Goal: Task Accomplishment & Management: Manage account settings

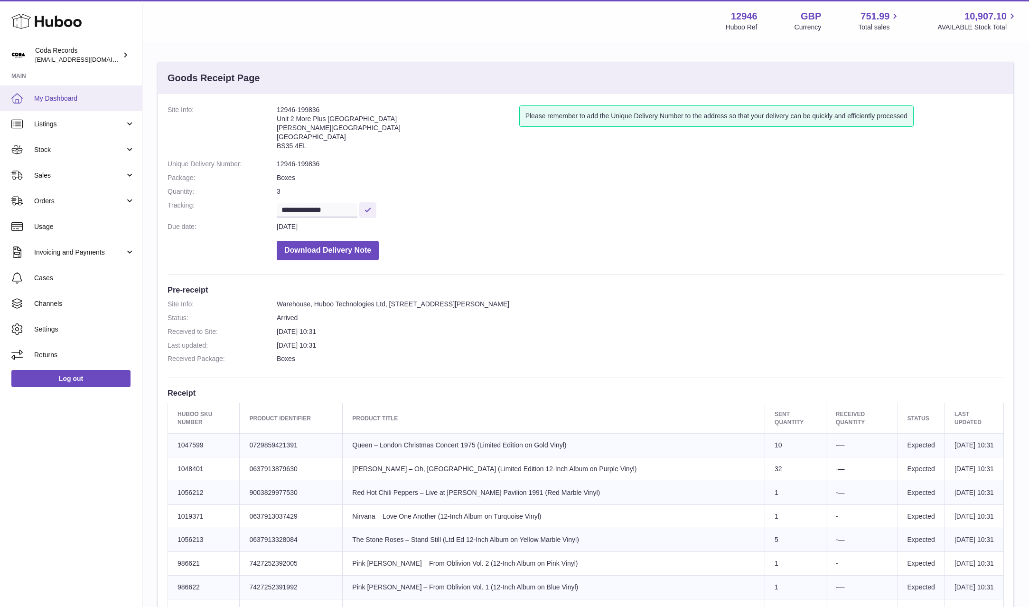
click at [95, 104] on link "My Dashboard" at bounding box center [71, 98] width 142 height 26
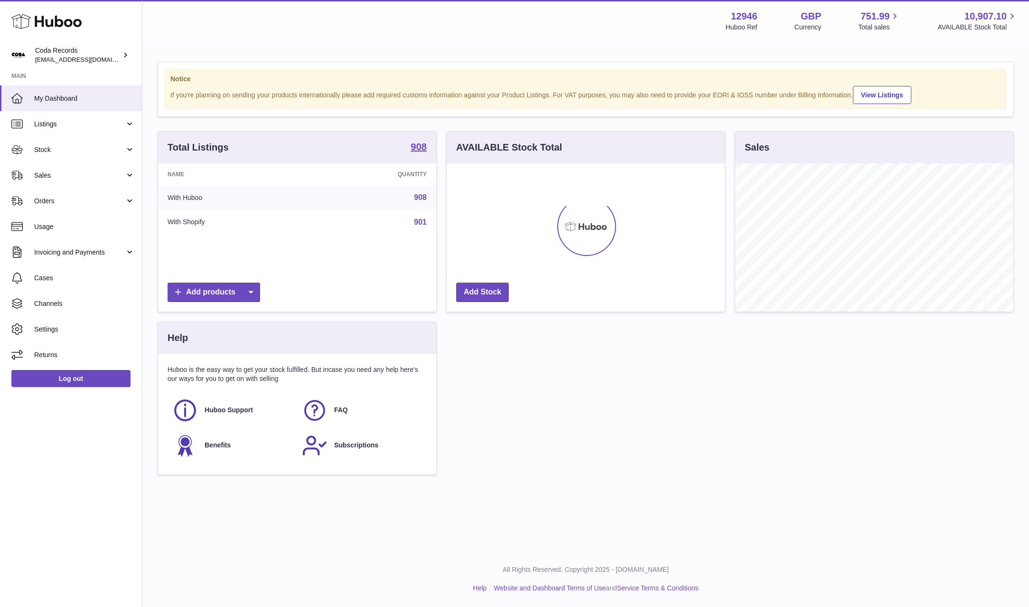
scroll to position [148, 278]
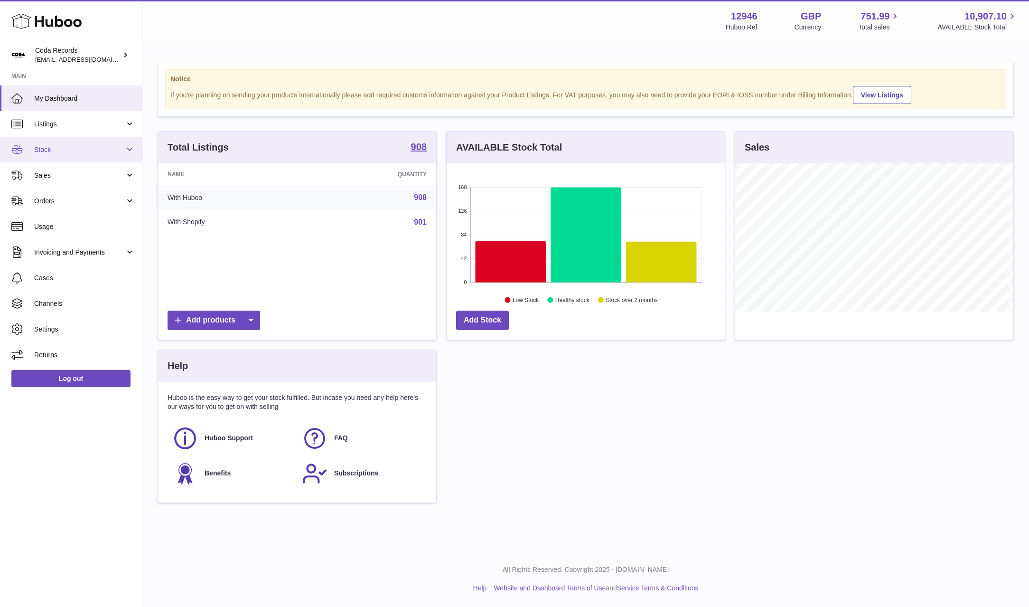
click at [70, 152] on span "Stock" at bounding box center [79, 149] width 91 height 9
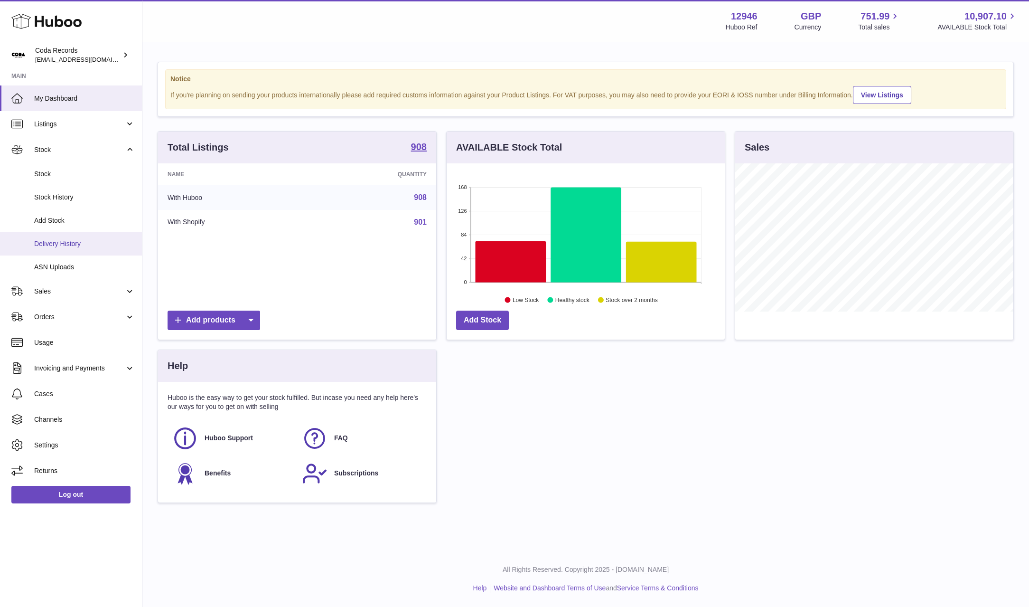
click at [79, 237] on link "Delivery History" at bounding box center [71, 243] width 142 height 23
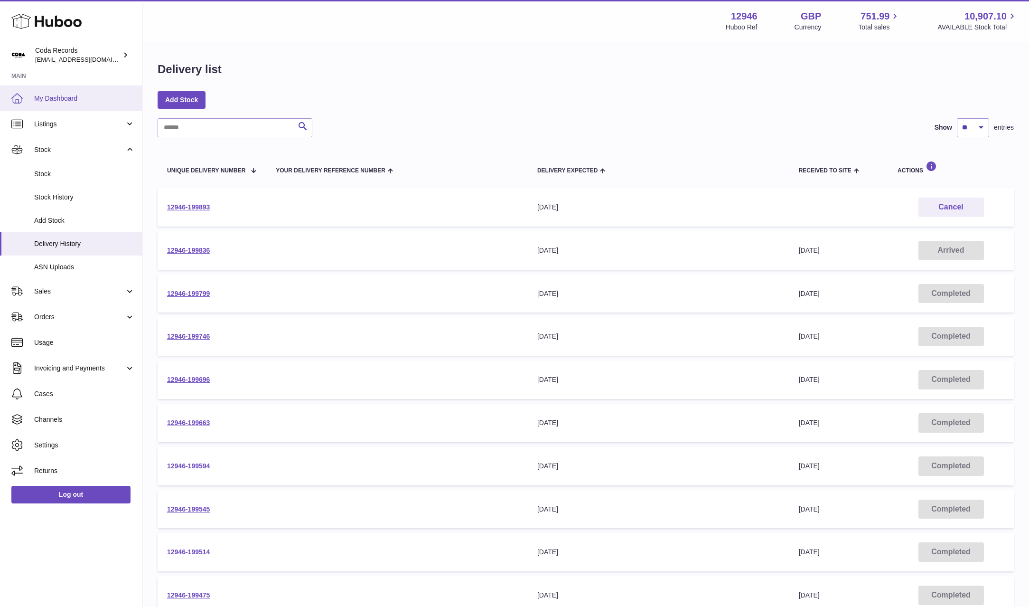
drag, startPoint x: 53, startPoint y: 103, endPoint x: 103, endPoint y: 100, distance: 50.4
click at [53, 103] on link "My Dashboard" at bounding box center [71, 98] width 142 height 26
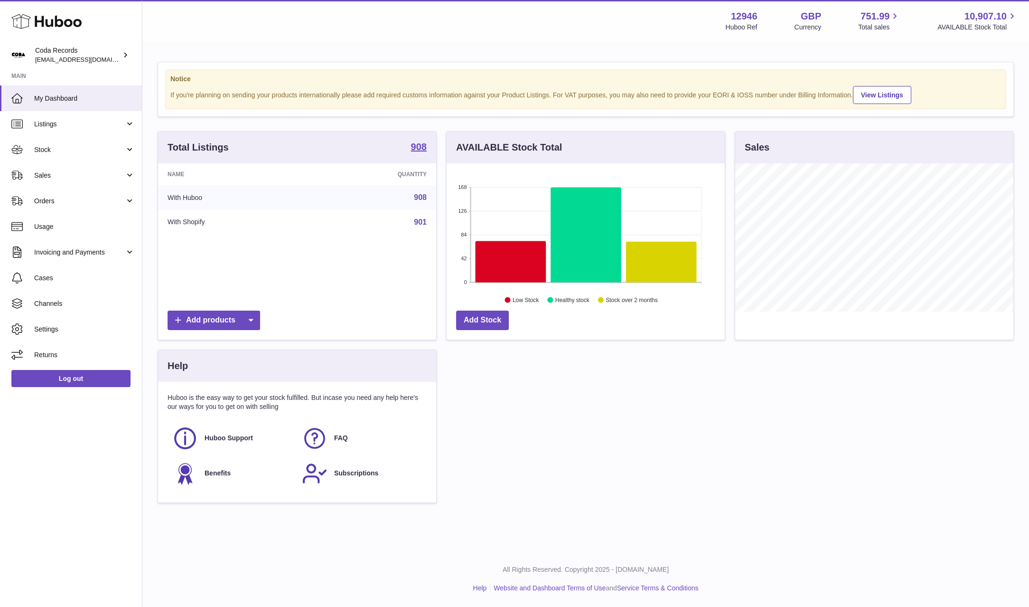
scroll to position [148, 278]
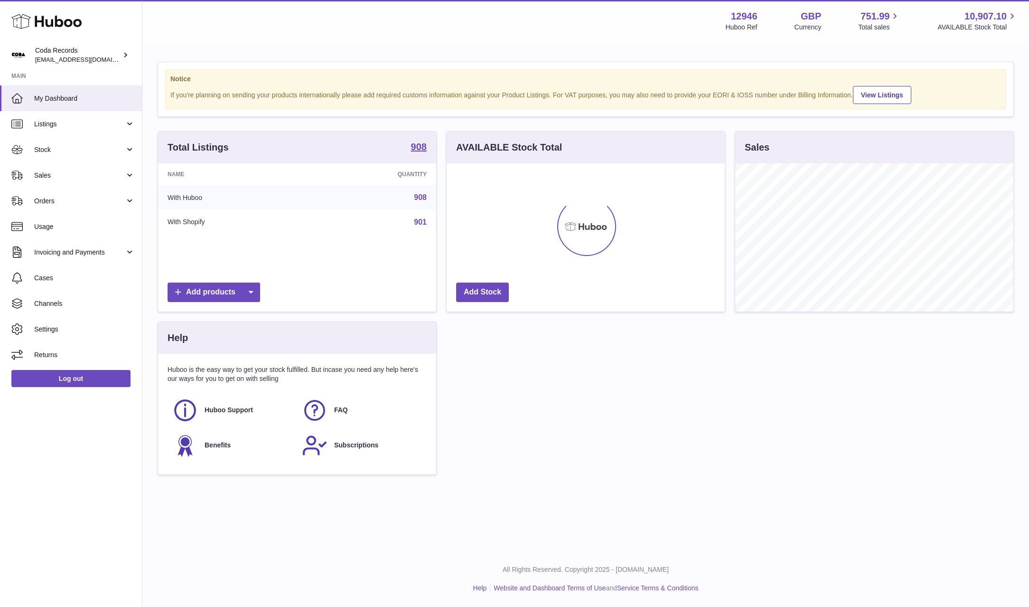
scroll to position [148, 278]
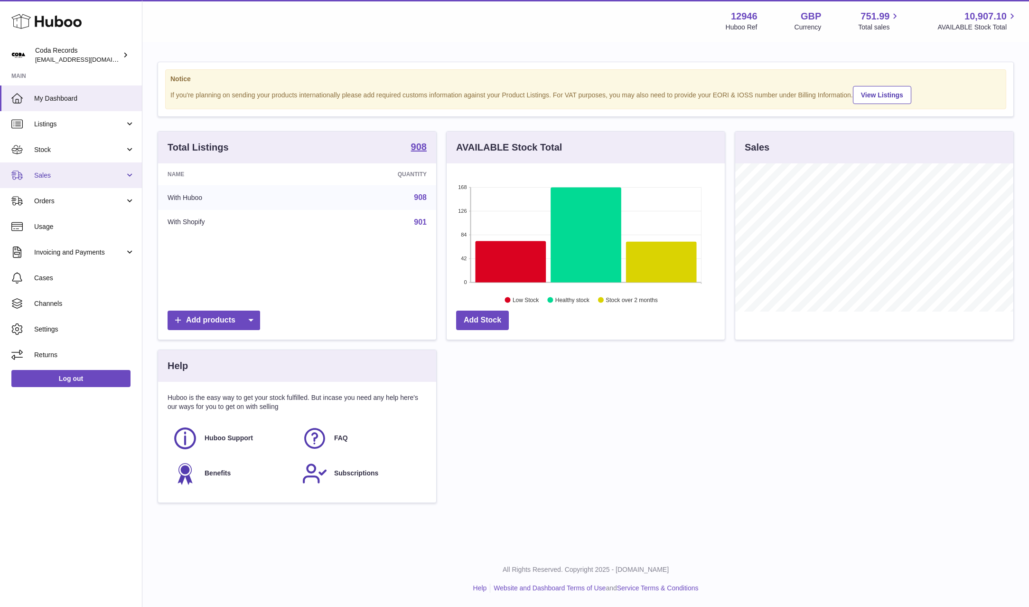
click at [53, 180] on link "Sales" at bounding box center [71, 175] width 142 height 26
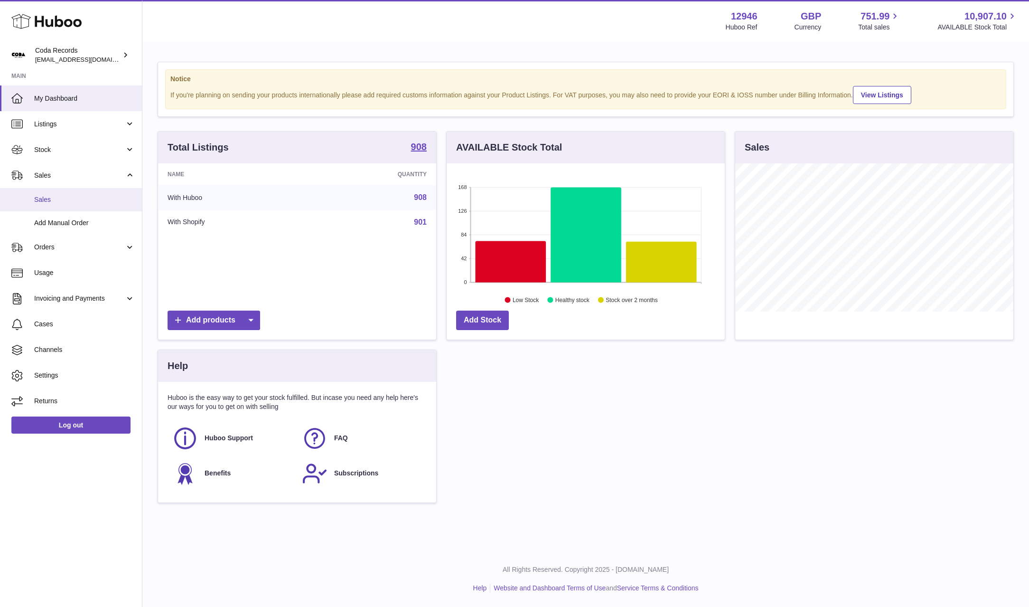
click at [70, 199] on span "Sales" at bounding box center [84, 199] width 101 height 9
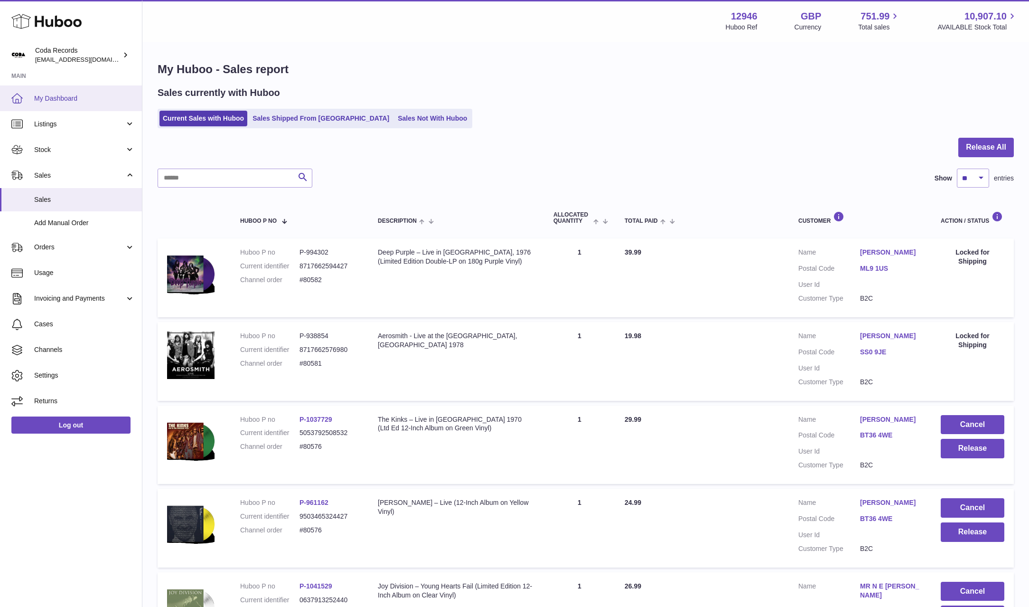
click at [62, 99] on span "My Dashboard" at bounding box center [84, 98] width 101 height 9
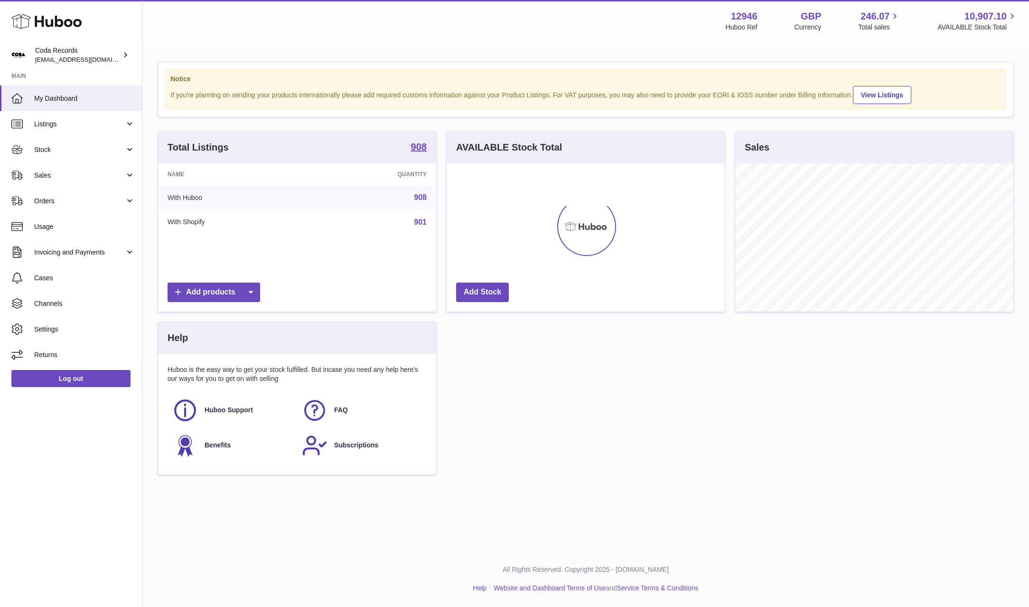
scroll to position [148, 278]
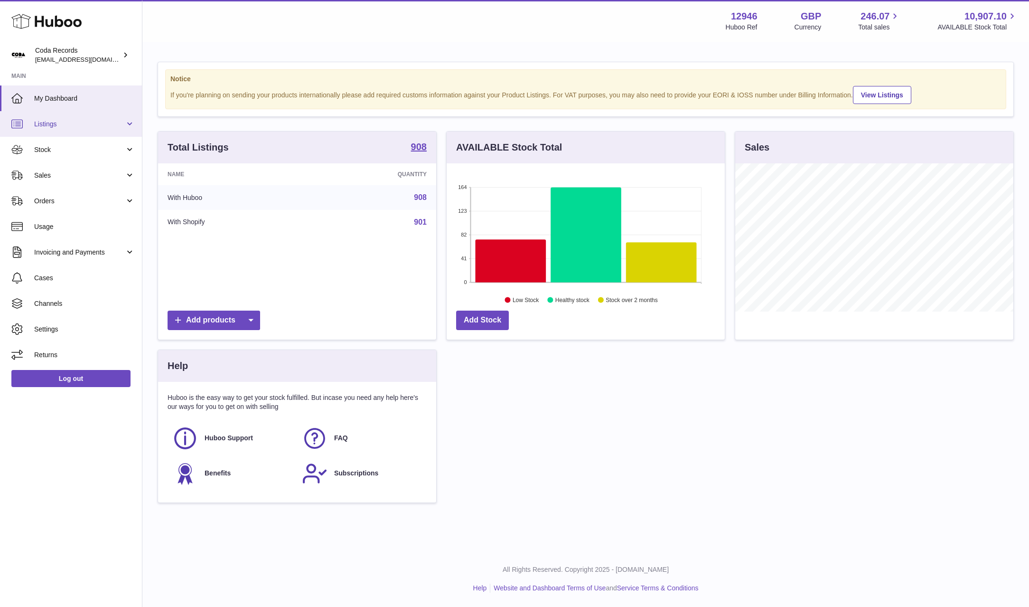
drag, startPoint x: 88, startPoint y: 121, endPoint x: 87, endPoint y: 131, distance: 10.0
click at [88, 121] on span "Listings" at bounding box center [79, 124] width 91 height 9
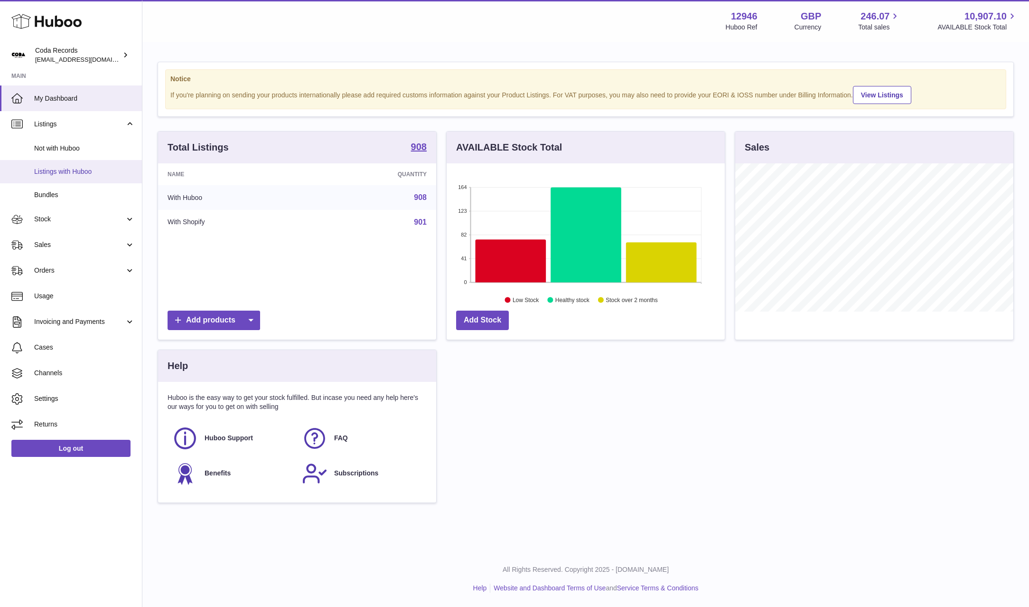
click at [76, 175] on span "Listings with Huboo" at bounding box center [84, 171] width 101 height 9
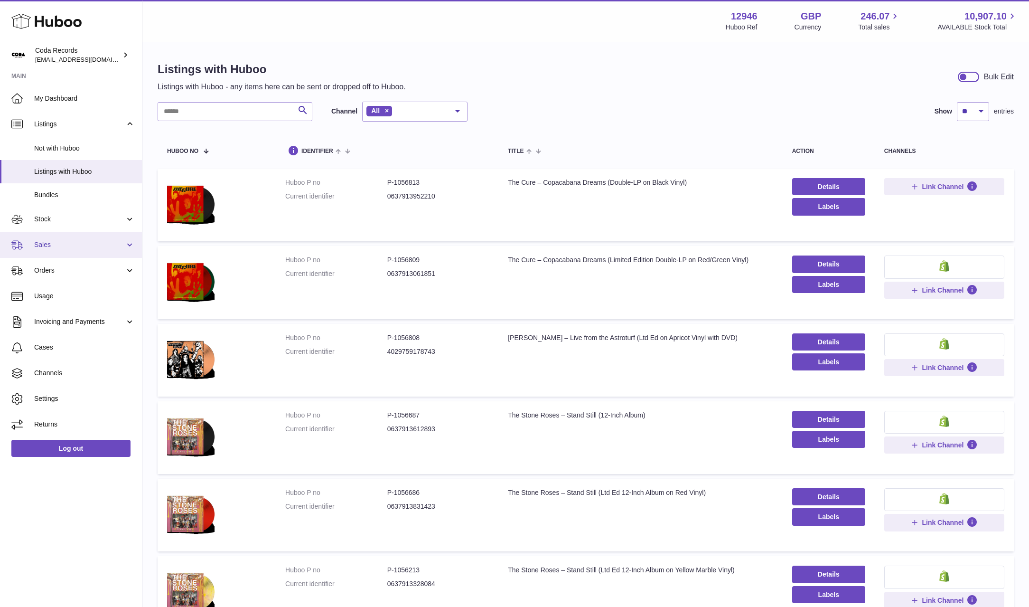
click at [84, 244] on span "Sales" at bounding box center [79, 244] width 91 height 9
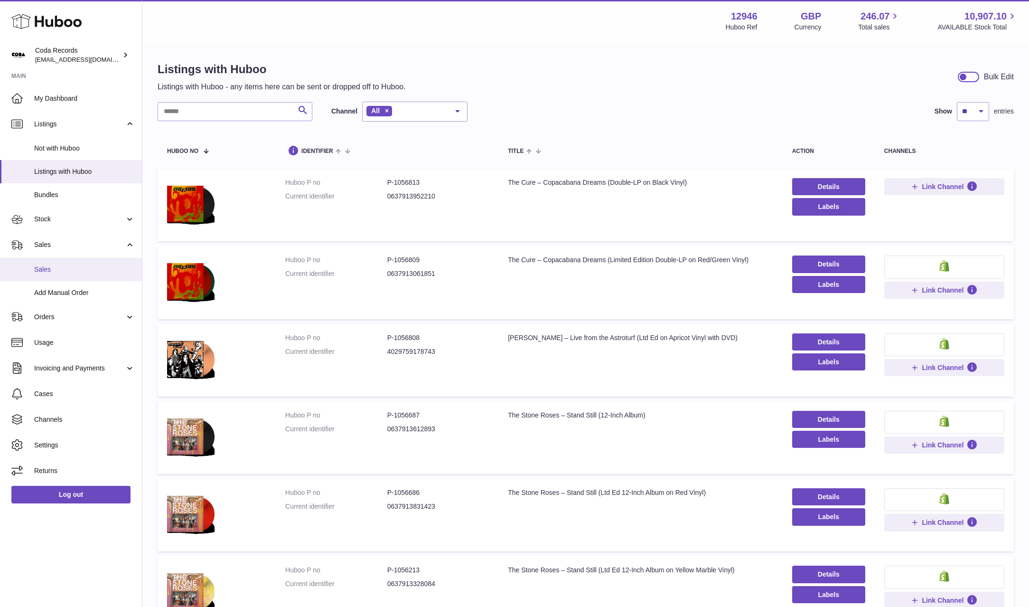
click at [89, 274] on link "Sales" at bounding box center [71, 269] width 142 height 23
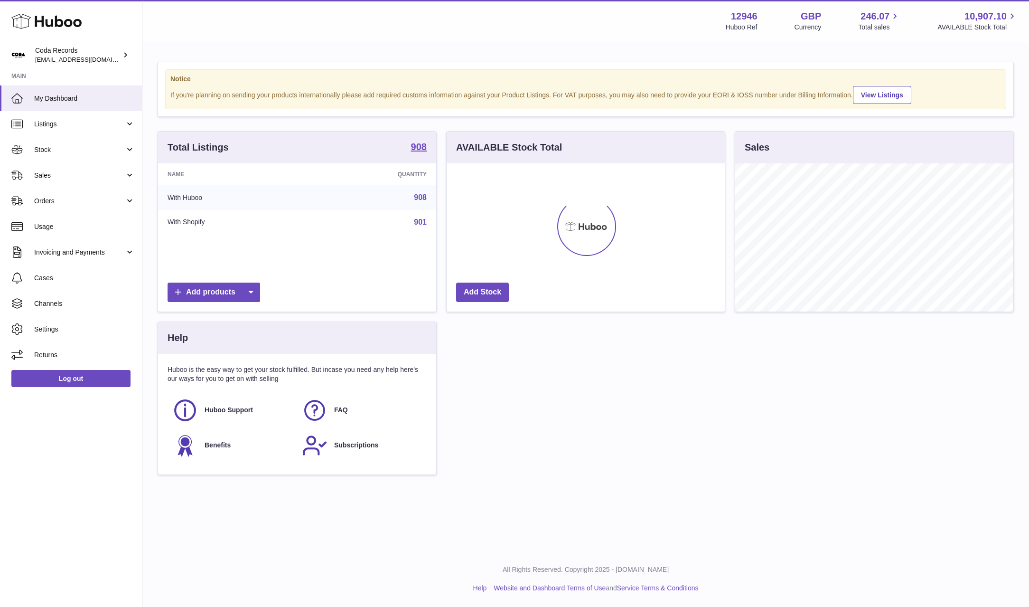
scroll to position [148, 278]
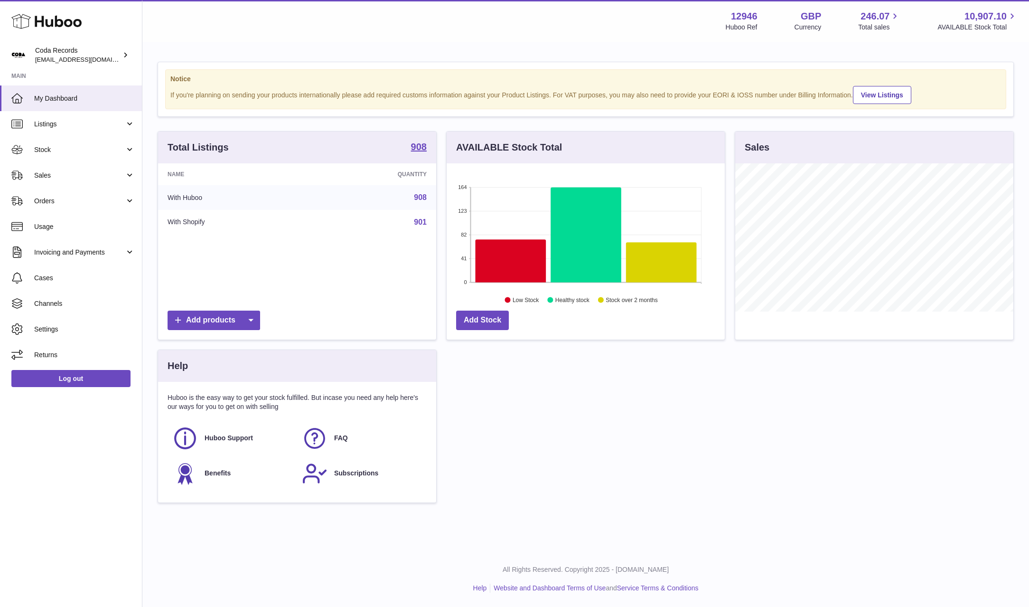
scroll to position [148, 278]
drag, startPoint x: 84, startPoint y: 182, endPoint x: 81, endPoint y: 193, distance: 11.3
click at [84, 182] on link "Sales" at bounding box center [71, 175] width 142 height 26
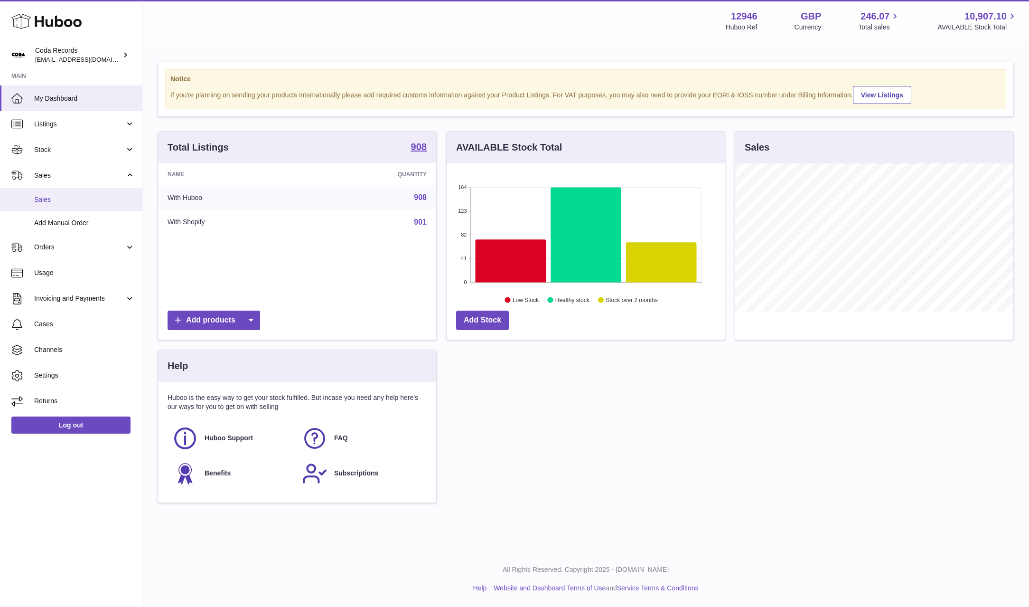
click at [82, 202] on span "Sales" at bounding box center [84, 199] width 101 height 9
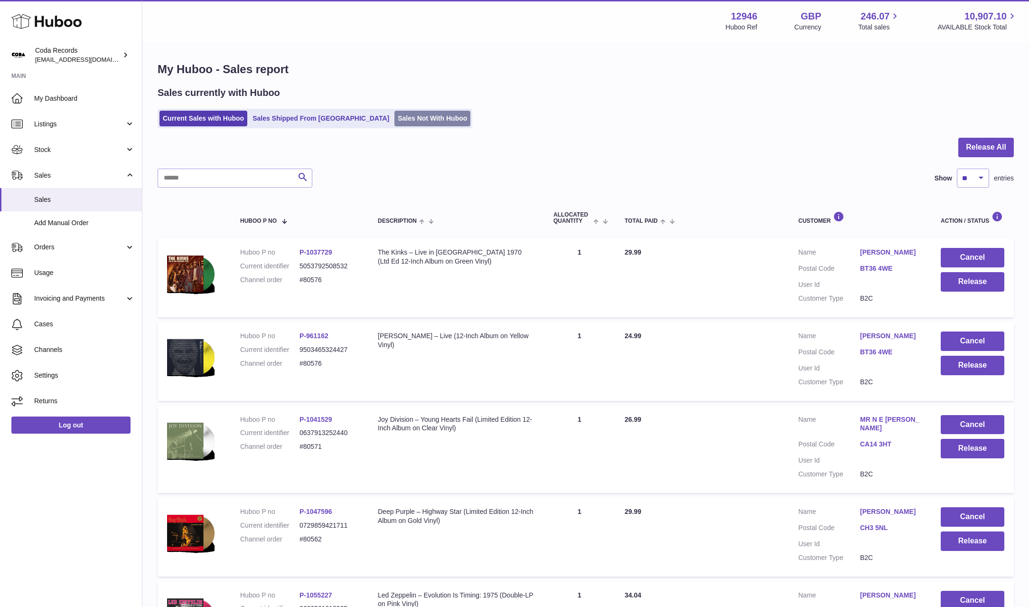
click at [394, 121] on link "Sales Not With Huboo" at bounding box center [432, 119] width 76 height 16
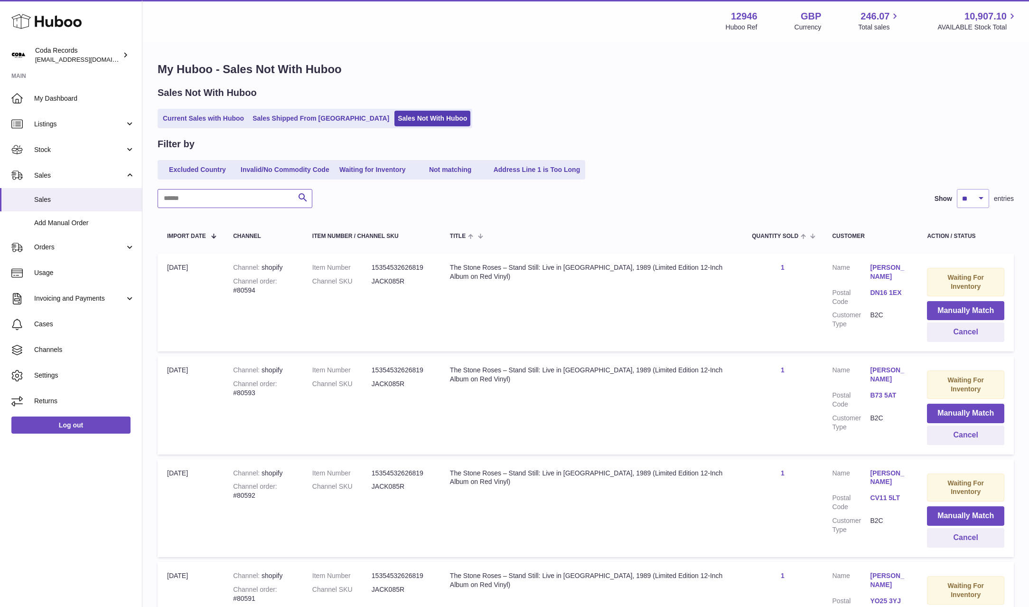
click at [239, 202] on input "text" at bounding box center [235, 198] width 155 height 19
type input "******"
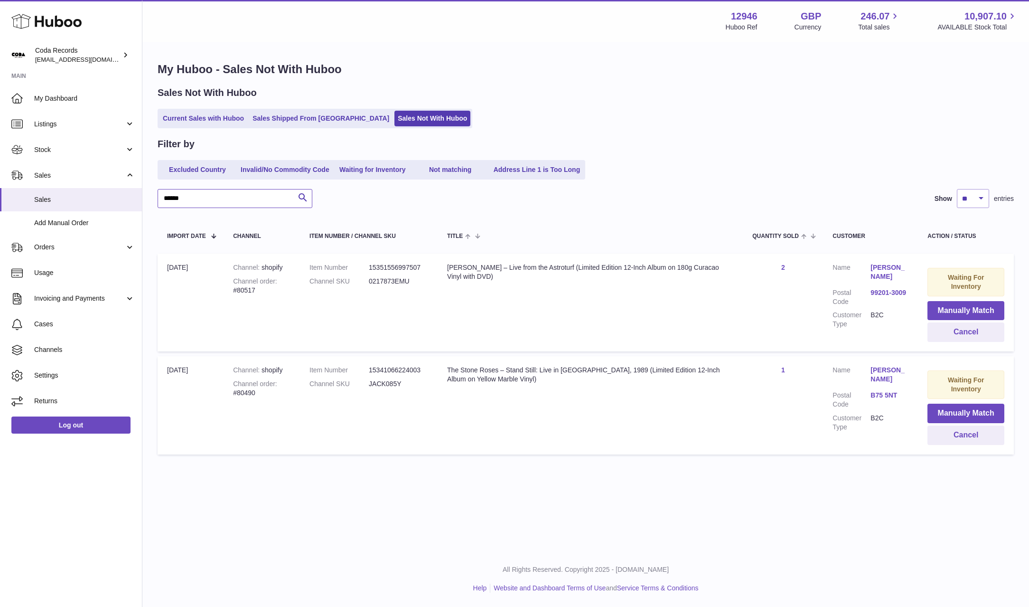
click at [226, 200] on input "******" at bounding box center [235, 198] width 155 height 19
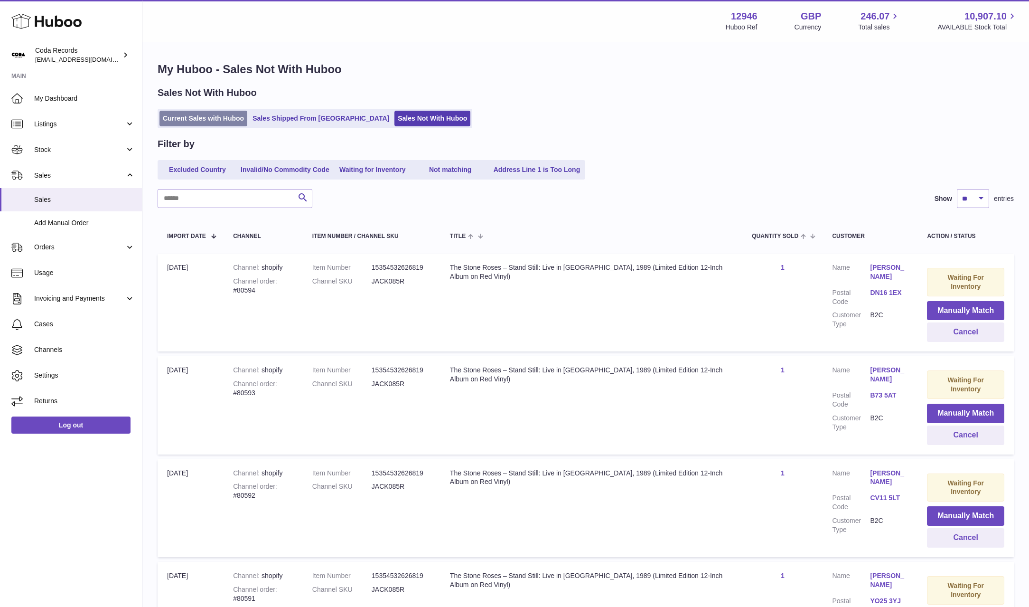
click at [212, 118] on link "Current Sales with Huboo" at bounding box center [203, 119] width 88 height 16
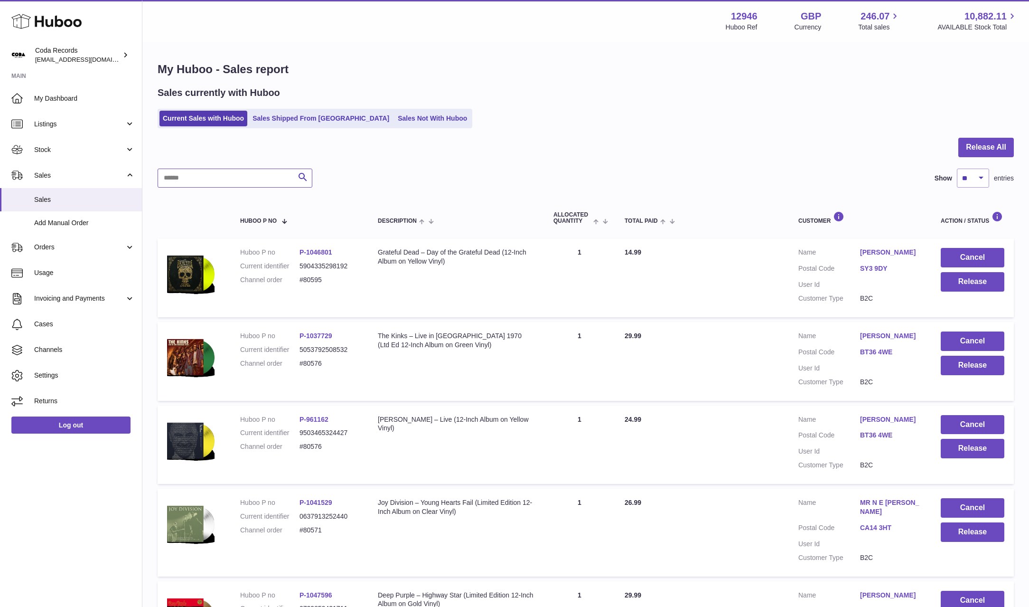
click at [248, 178] on input "text" at bounding box center [235, 178] width 155 height 19
type input "****"
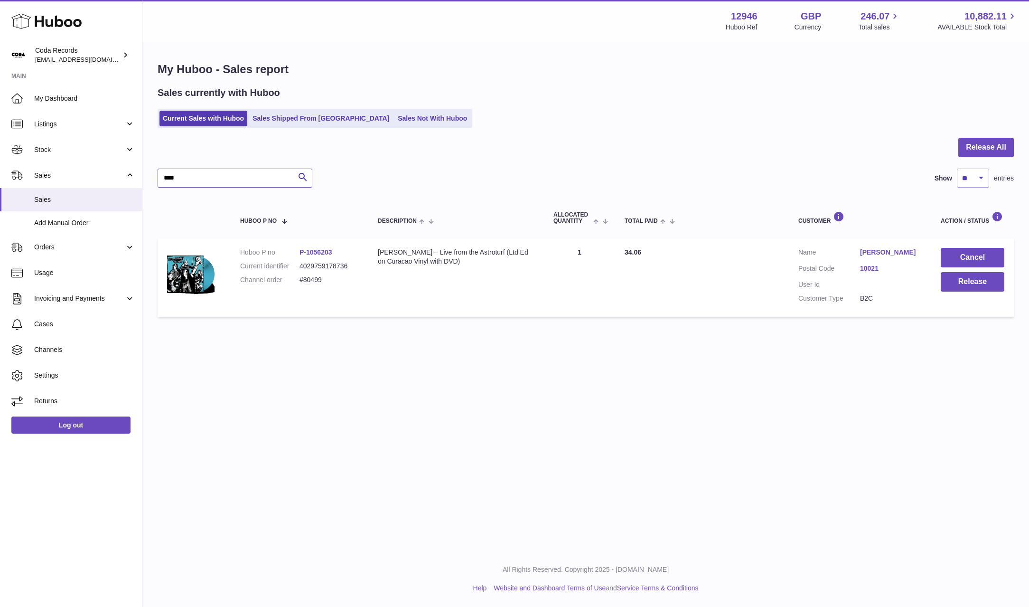
click at [249, 178] on input "****" at bounding box center [235, 178] width 155 height 19
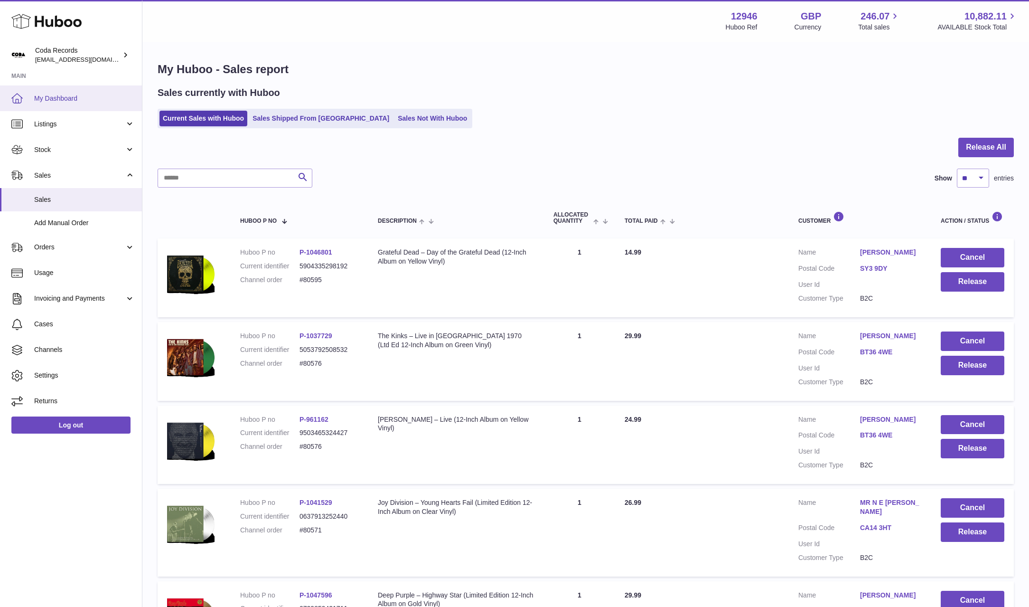
click at [93, 104] on link "My Dashboard" at bounding box center [71, 98] width 142 height 26
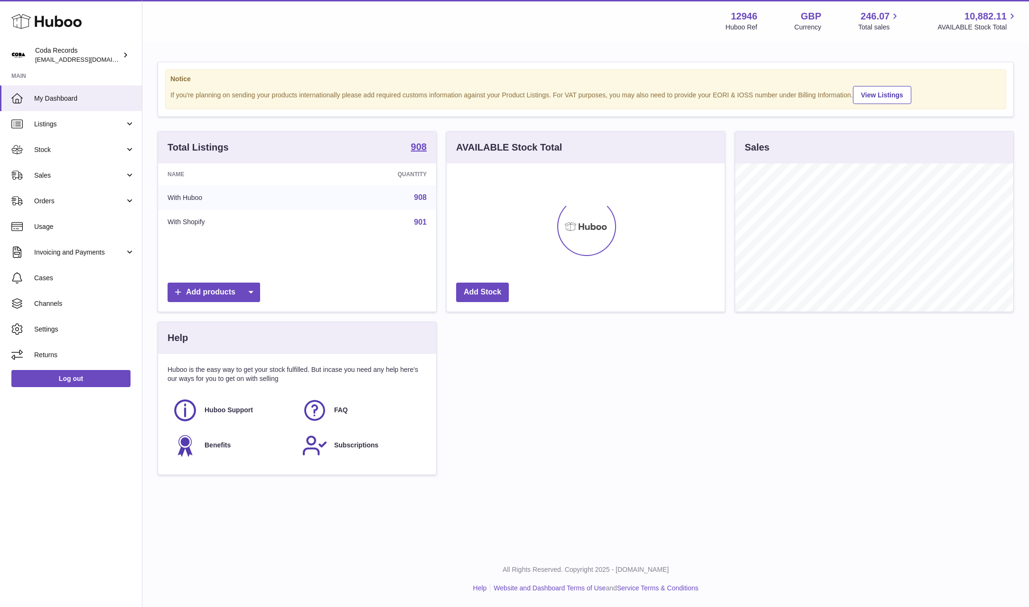
scroll to position [148, 278]
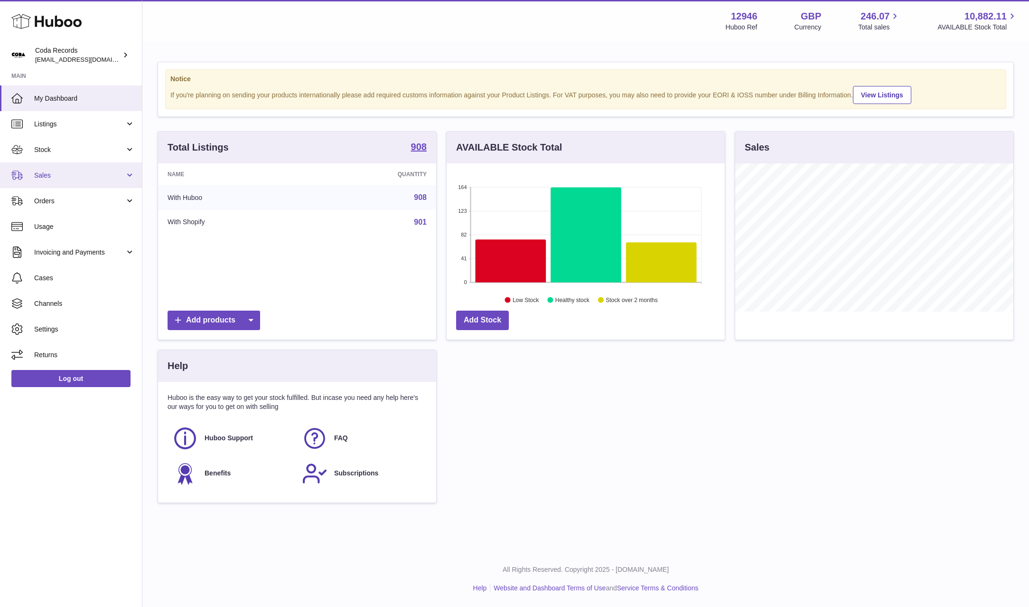
click at [48, 169] on link "Sales" at bounding box center [71, 175] width 142 height 26
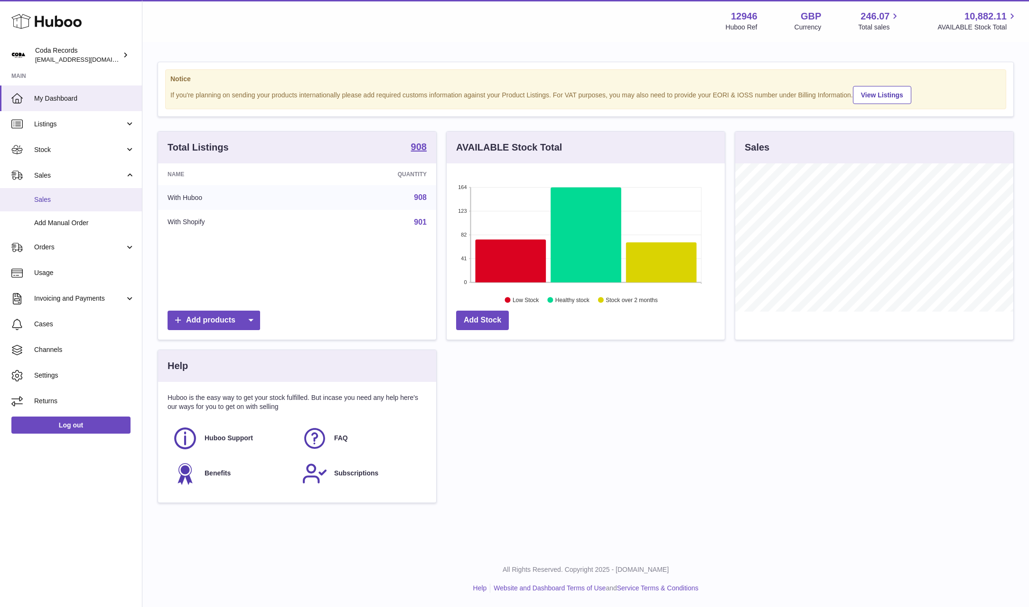
click at [75, 202] on span "Sales" at bounding box center [84, 199] width 101 height 9
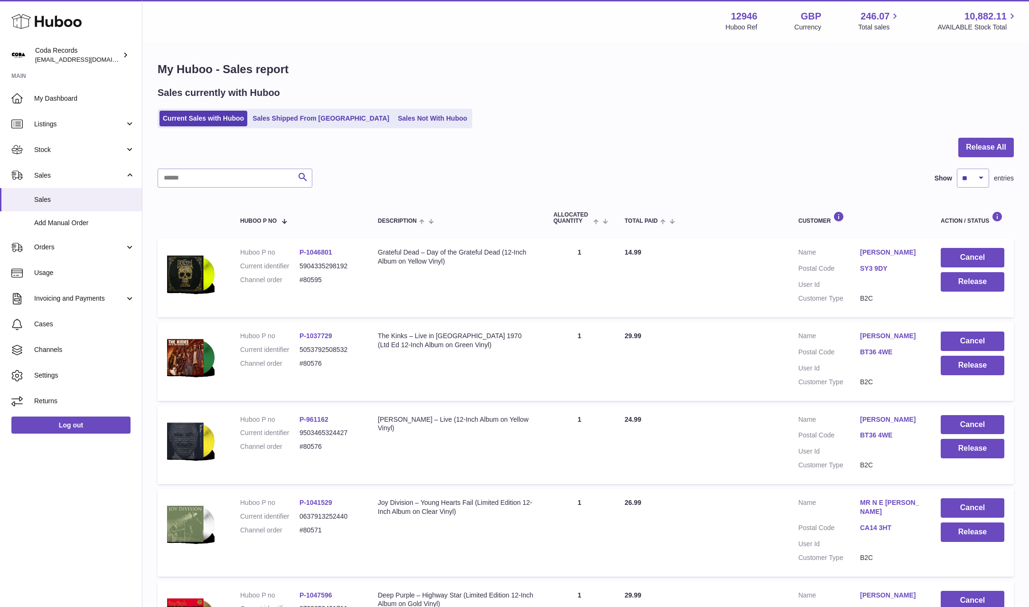
click at [878, 251] on link "[PERSON_NAME]" at bounding box center [891, 252] width 62 height 9
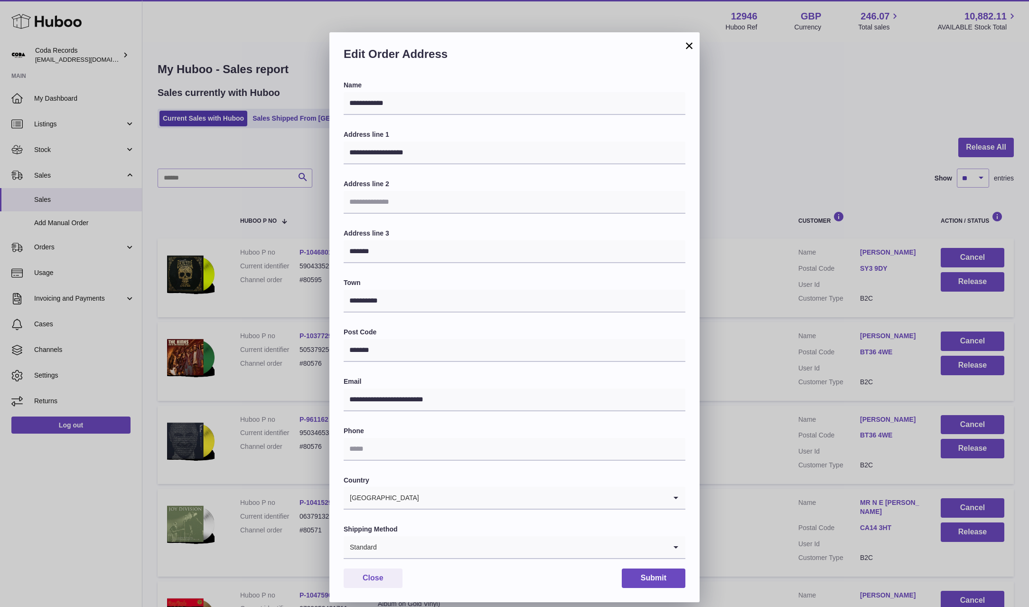
drag, startPoint x: 818, startPoint y: 282, endPoint x: 875, endPoint y: 286, distance: 56.6
click at [818, 282] on div "**********" at bounding box center [514, 317] width 1029 height 607
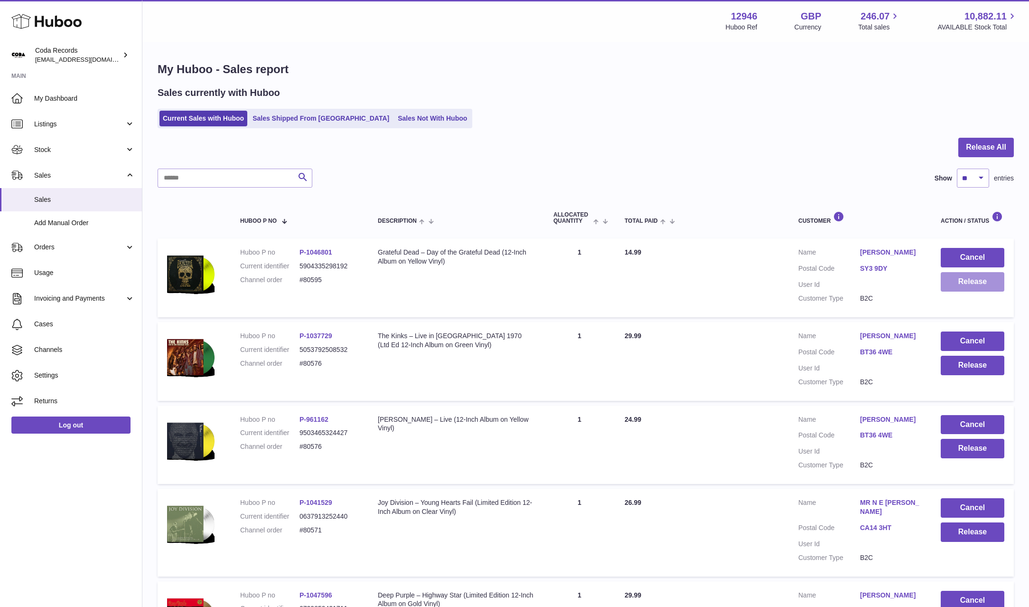
click at [984, 290] on button "Release" at bounding box center [973, 281] width 64 height 19
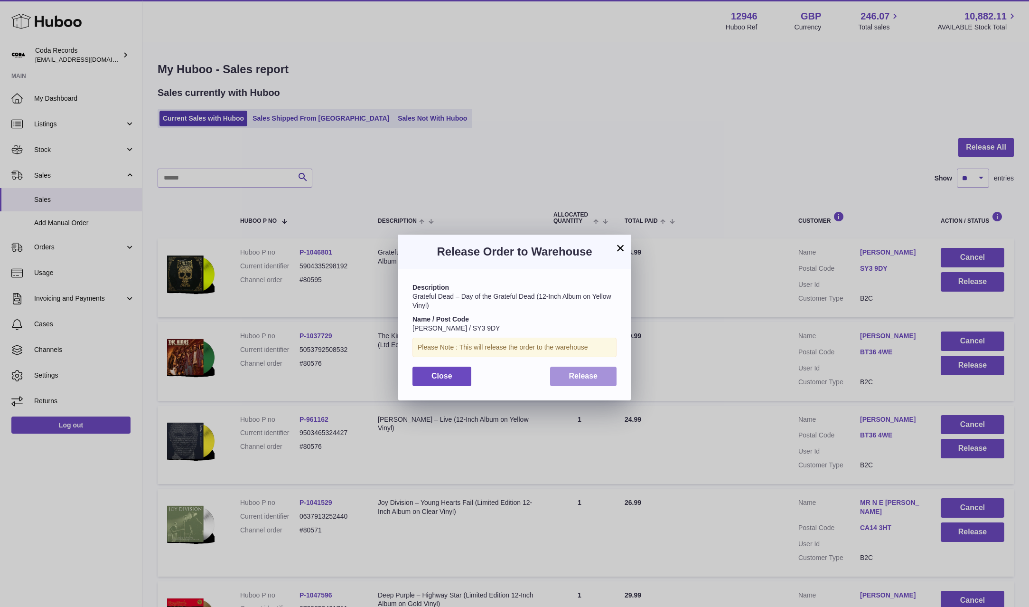
drag, startPoint x: 591, startPoint y: 378, endPoint x: 610, endPoint y: 367, distance: 21.3
click at [591, 378] on span "Release" at bounding box center [583, 376] width 29 height 8
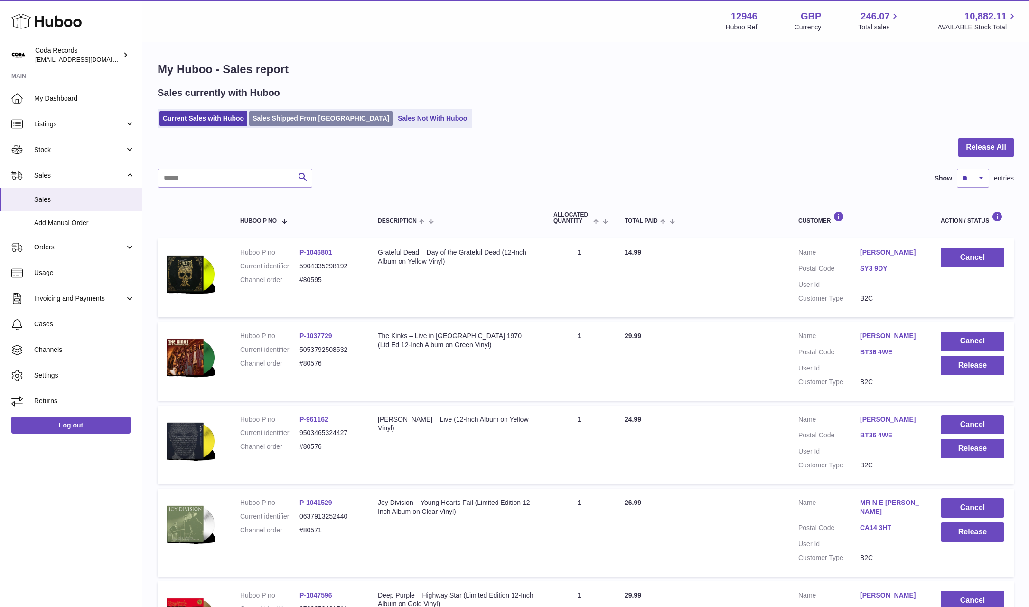
click at [290, 119] on link "Sales Shipped From Huboo" at bounding box center [320, 119] width 143 height 16
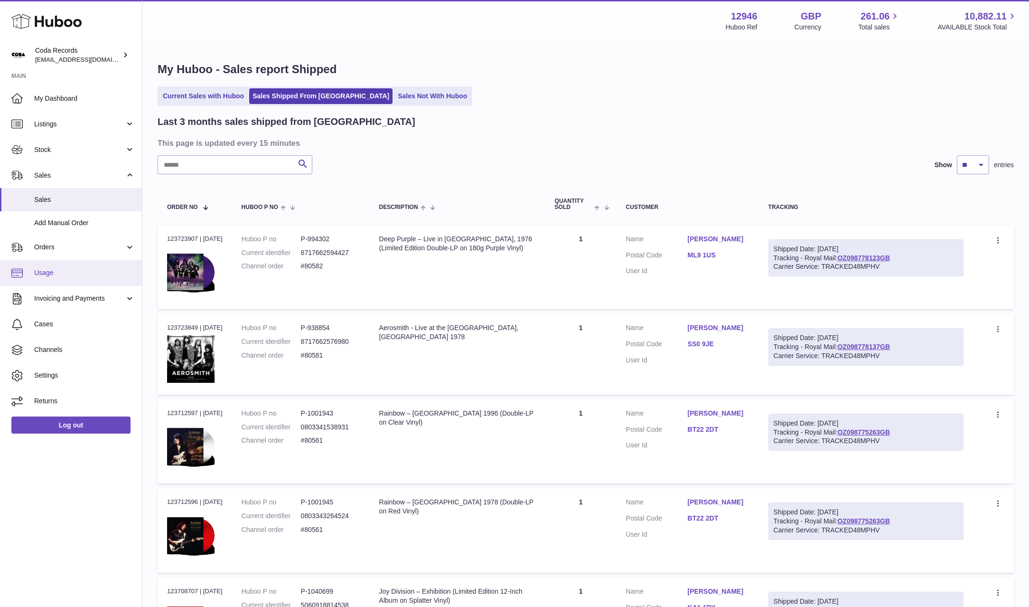
click at [75, 266] on link "Usage" at bounding box center [71, 273] width 142 height 26
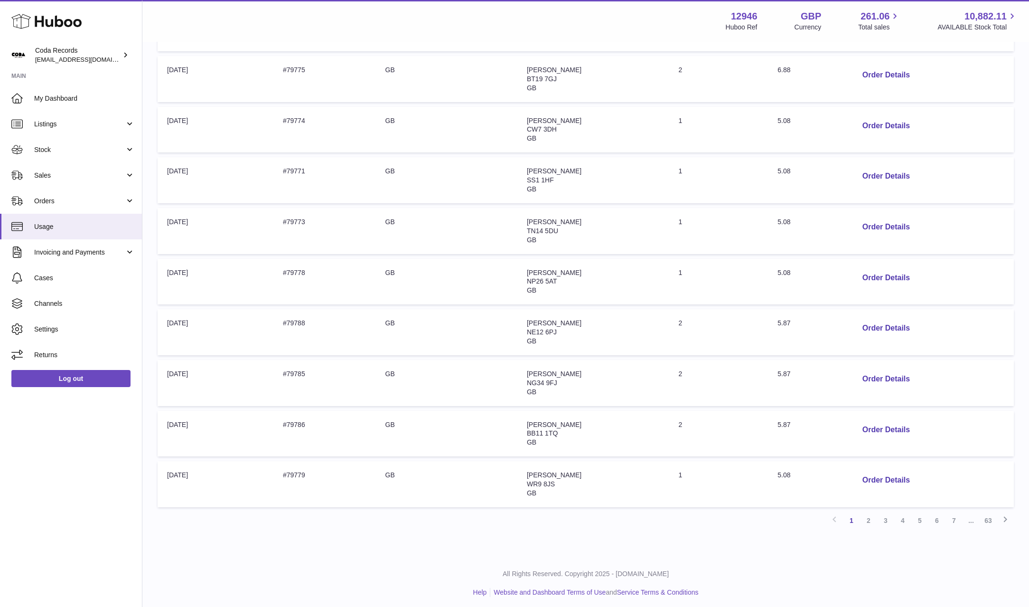
scroll to position [226, 0]
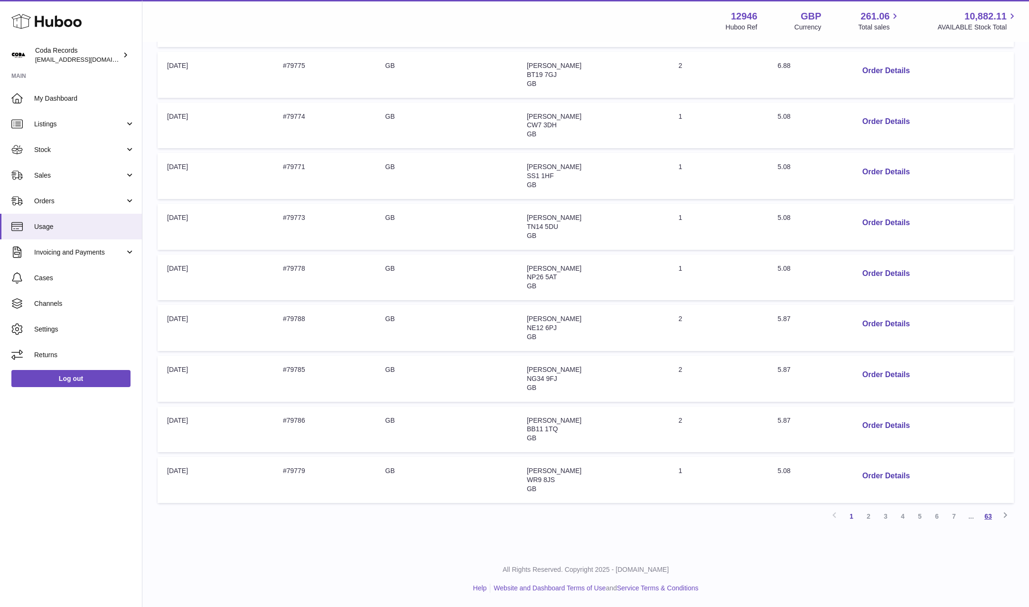
click at [989, 519] on link "63" at bounding box center [988, 515] width 17 height 17
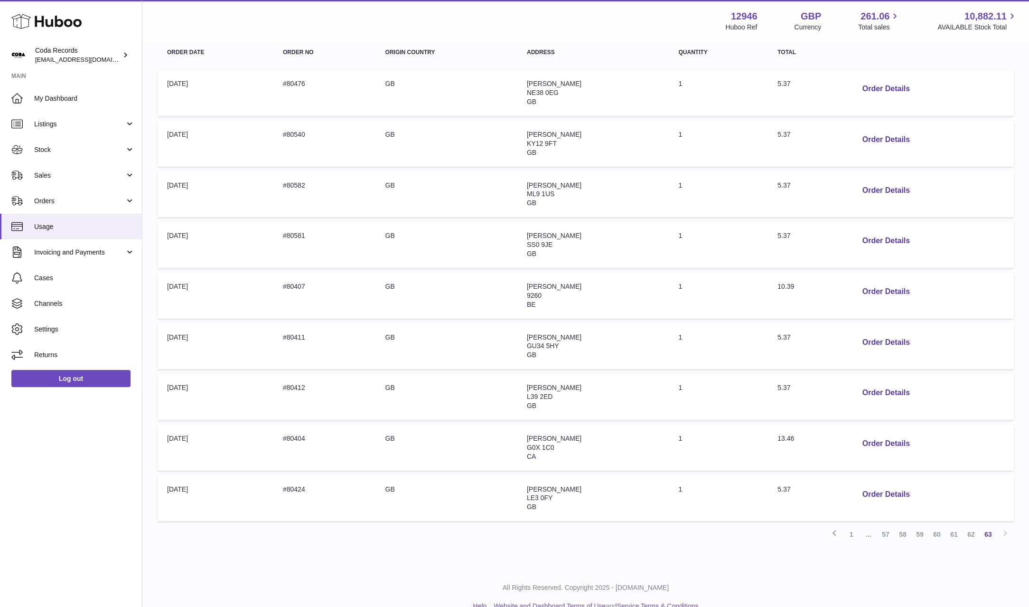
scroll to position [163, 0]
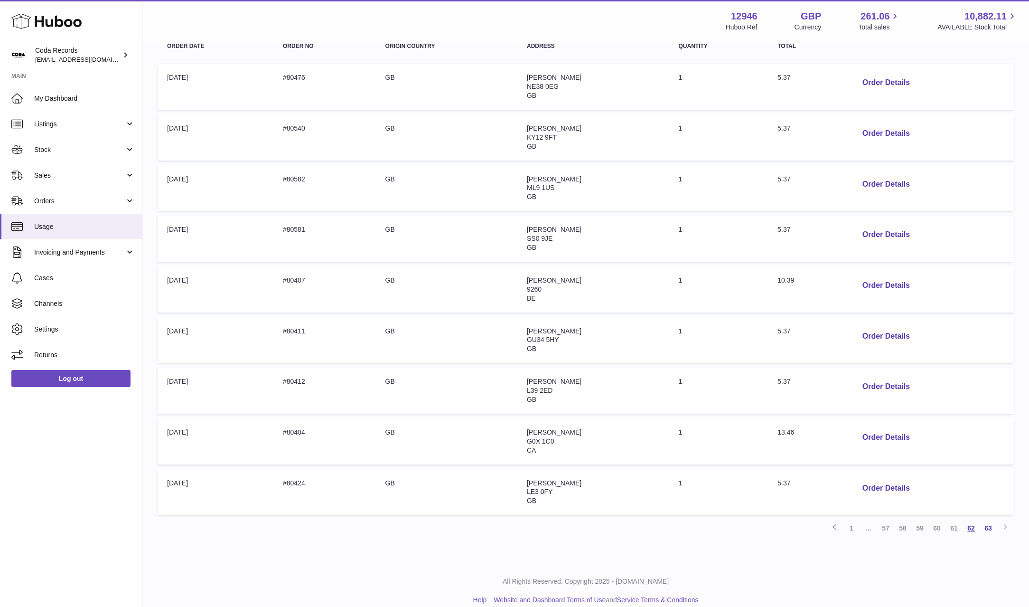
click at [971, 533] on link "62" at bounding box center [971, 527] width 17 height 17
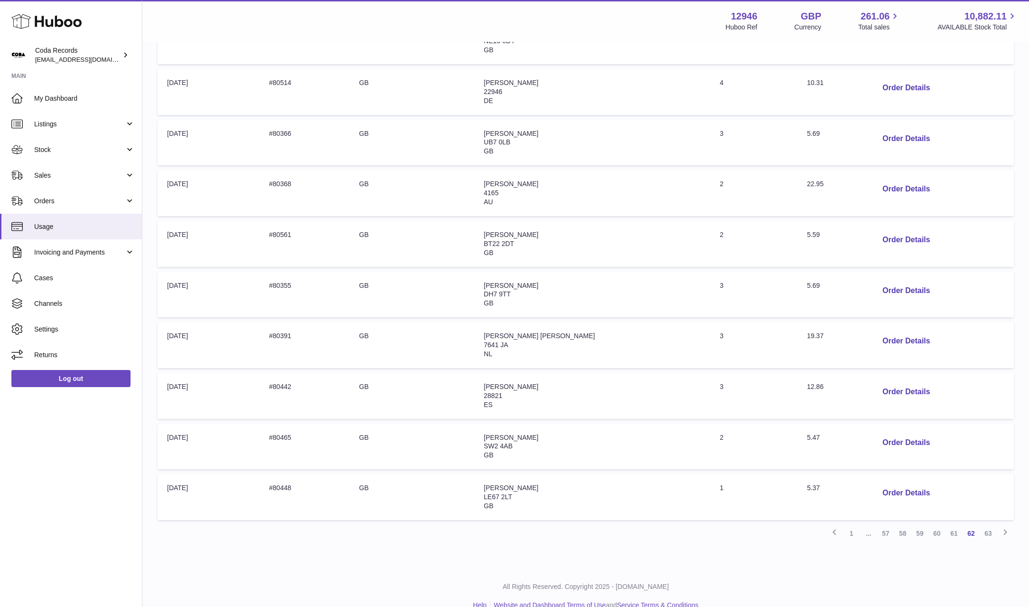
scroll to position [226, 0]
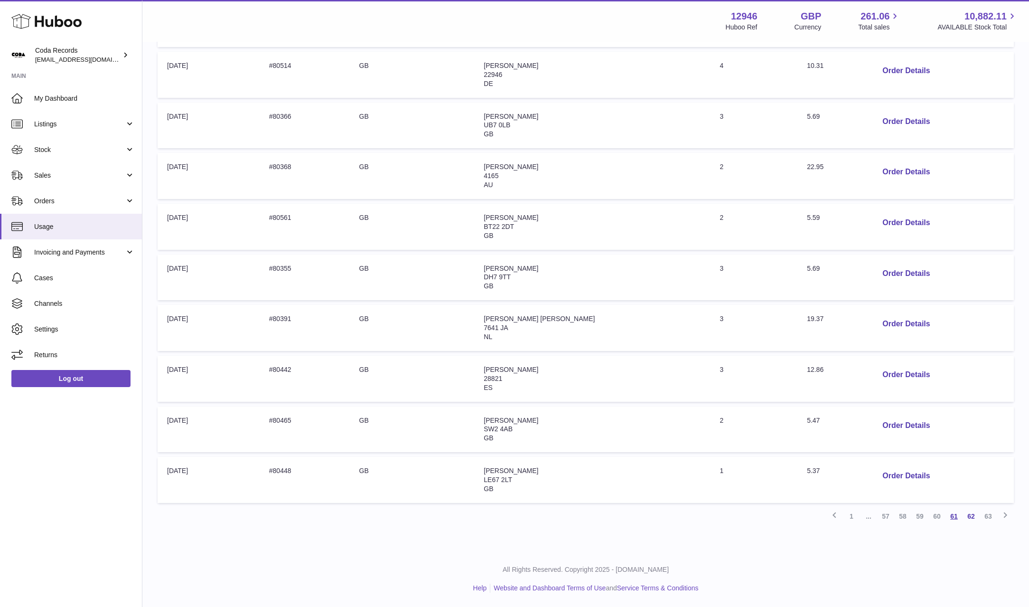
click at [954, 521] on link "61" at bounding box center [954, 515] width 17 height 17
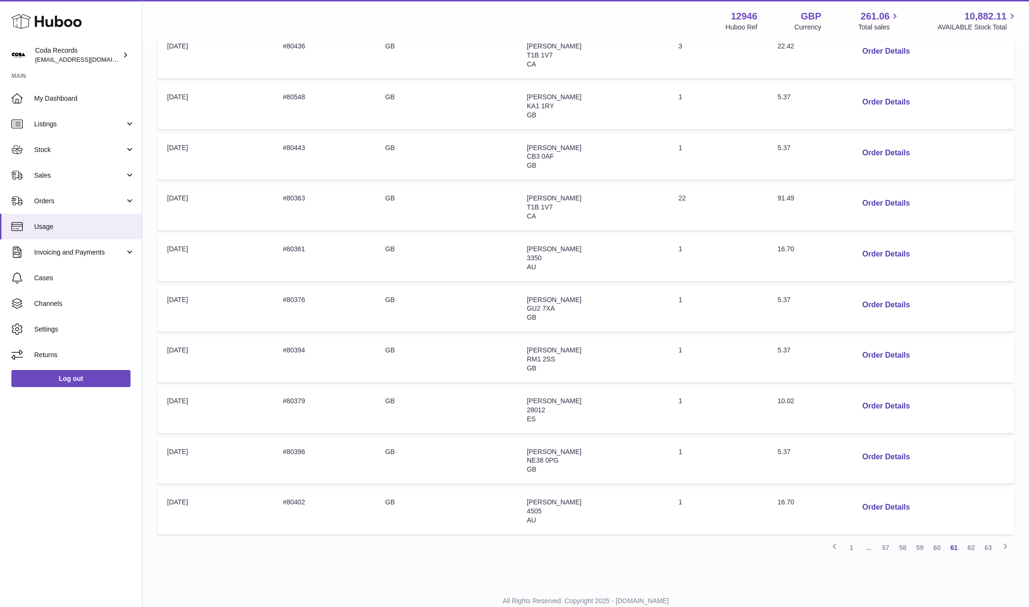
scroll to position [205, 0]
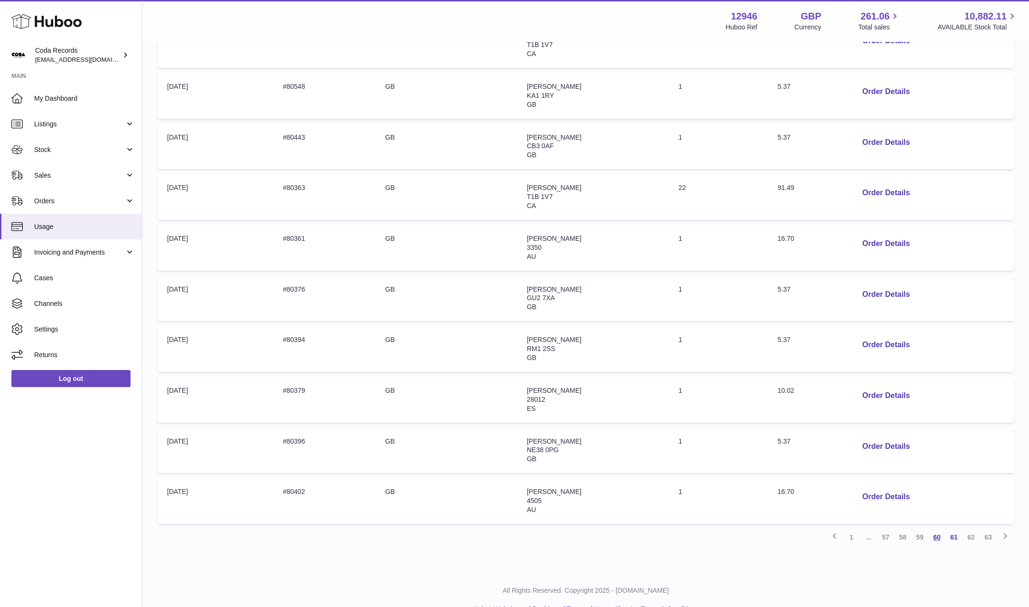
click at [937, 536] on link "60" at bounding box center [937, 536] width 17 height 17
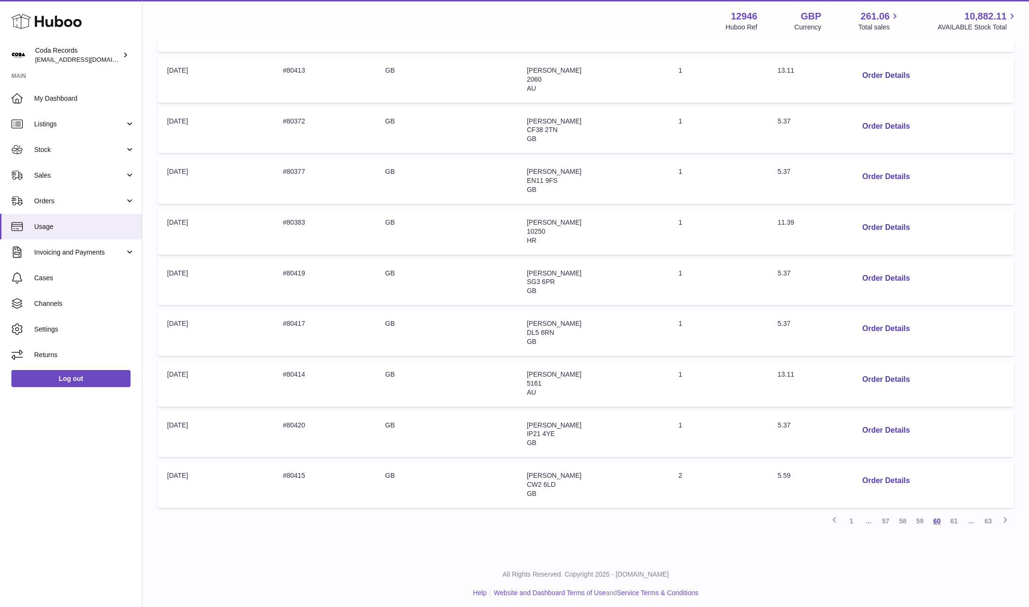
scroll to position [226, 0]
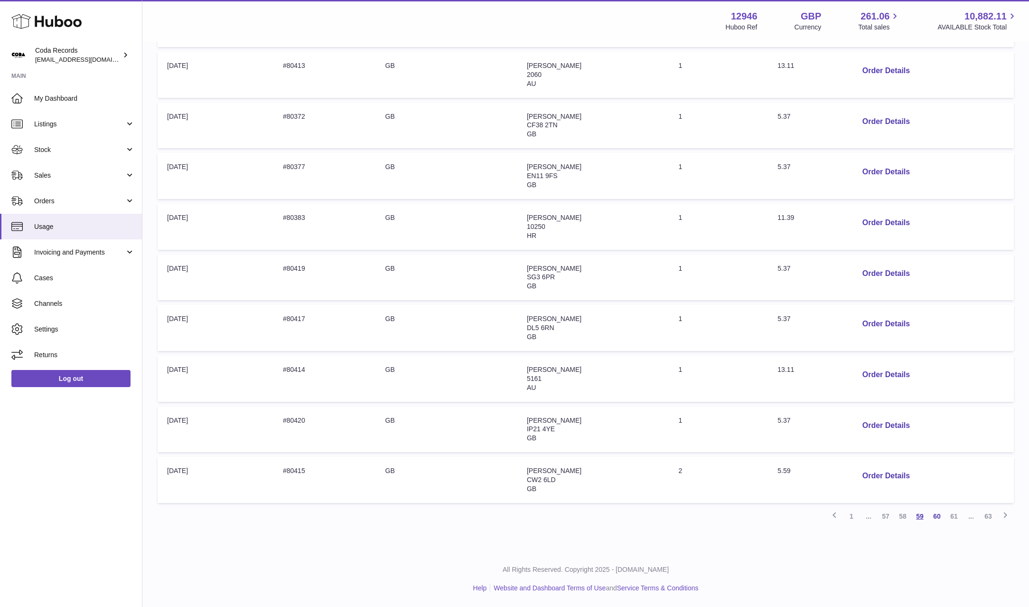
click at [917, 517] on link "59" at bounding box center [919, 515] width 17 height 17
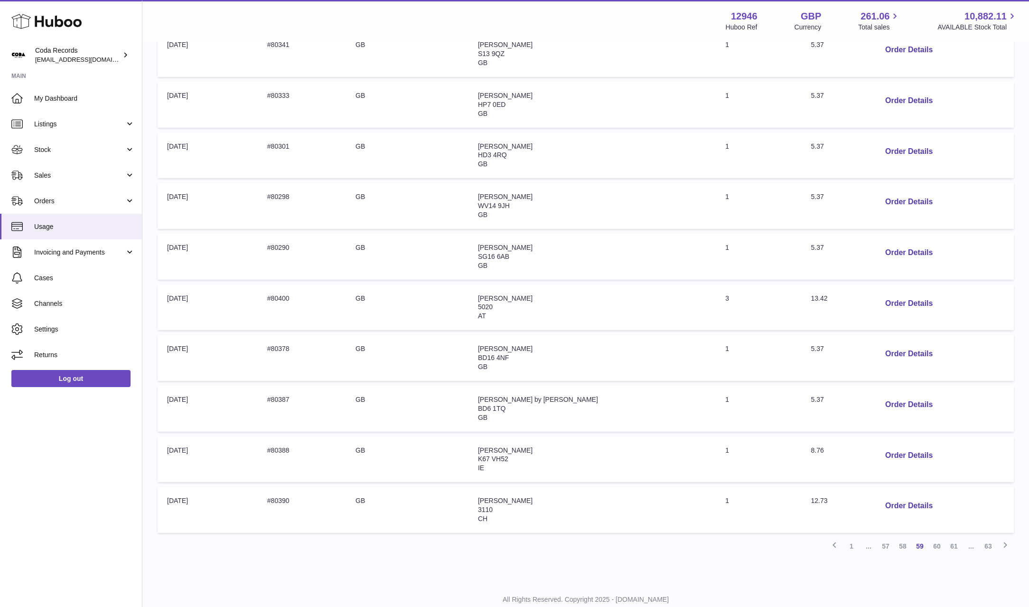
scroll to position [226, 0]
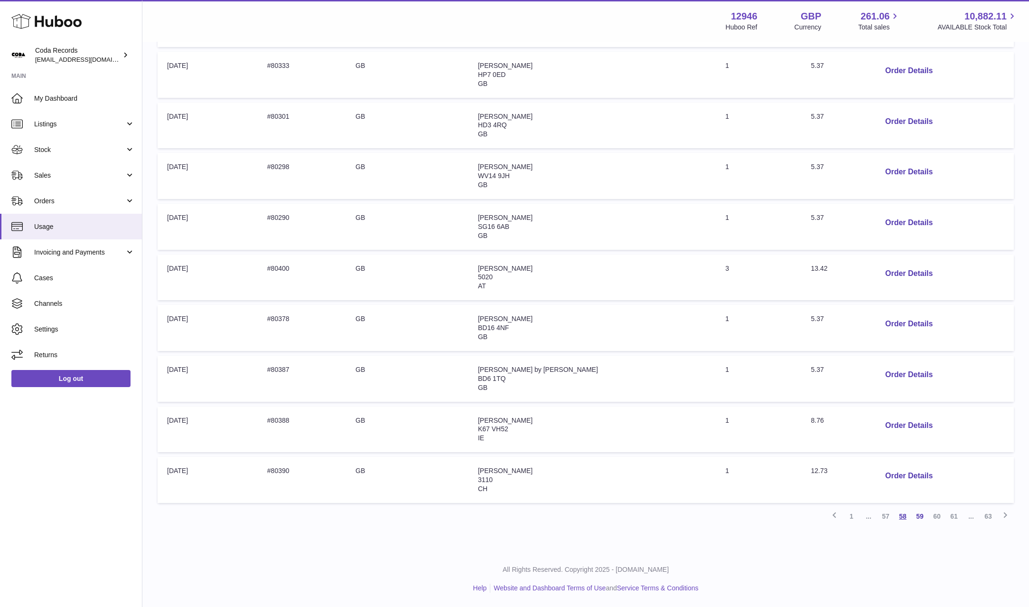
click at [907, 518] on link "58" at bounding box center [902, 515] width 17 height 17
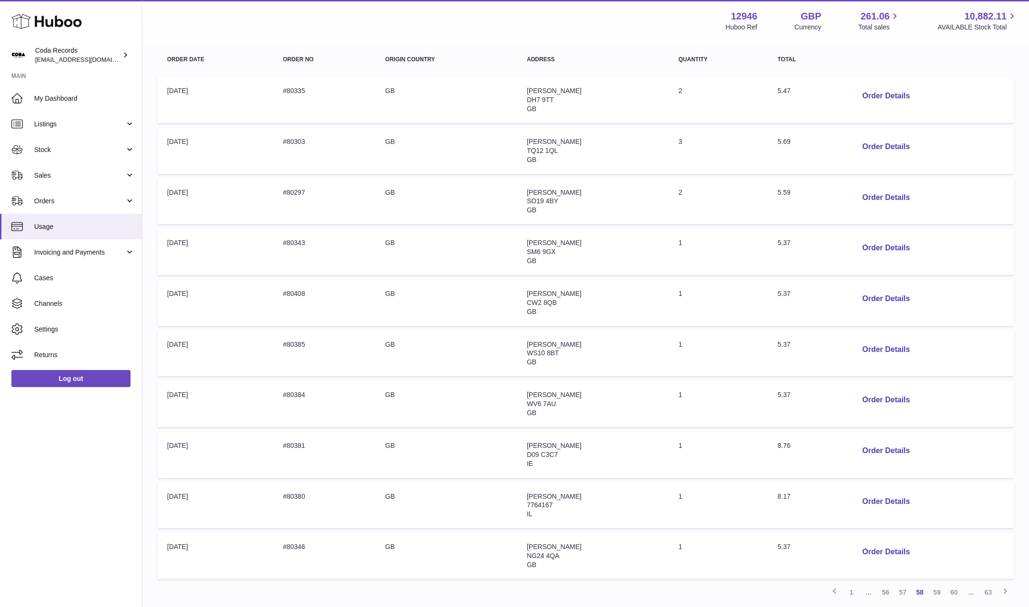
scroll to position [226, 0]
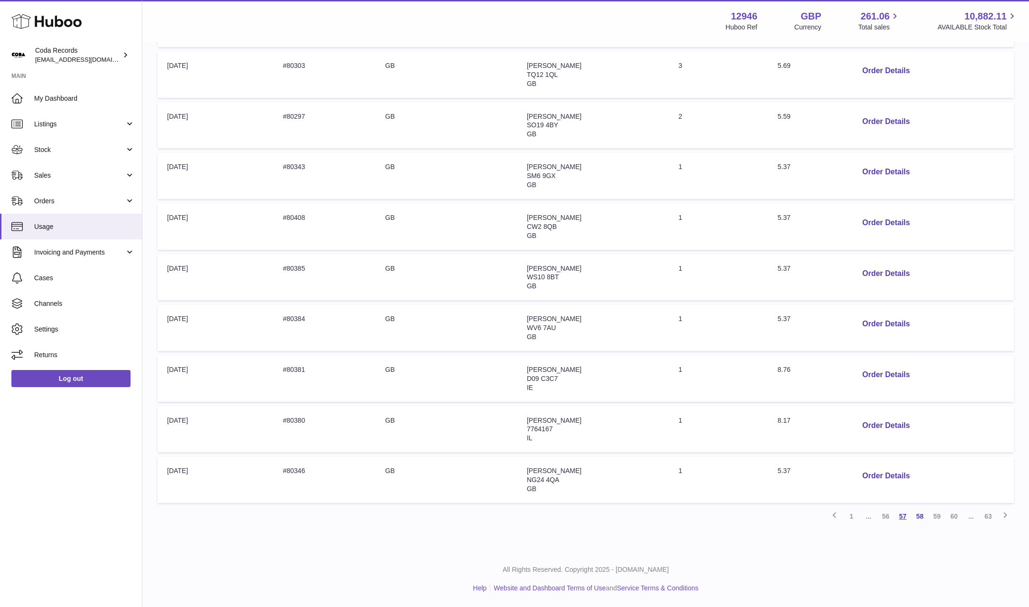
click at [901, 517] on link "57" at bounding box center [902, 515] width 17 height 17
click at [905, 519] on link "56" at bounding box center [902, 515] width 17 height 17
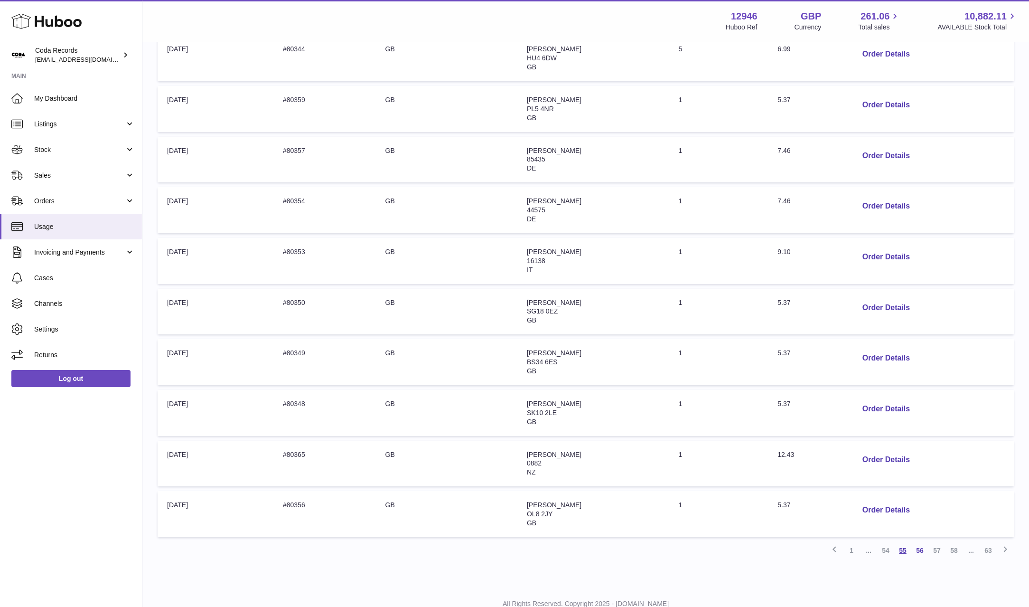
scroll to position [226, 0]
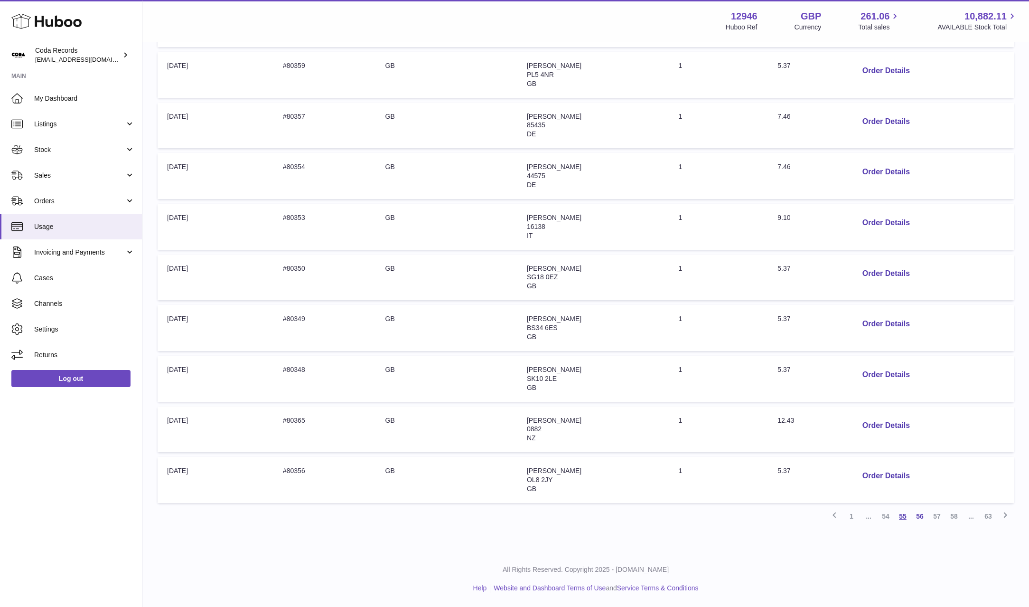
click at [902, 516] on link "55" at bounding box center [902, 515] width 17 height 17
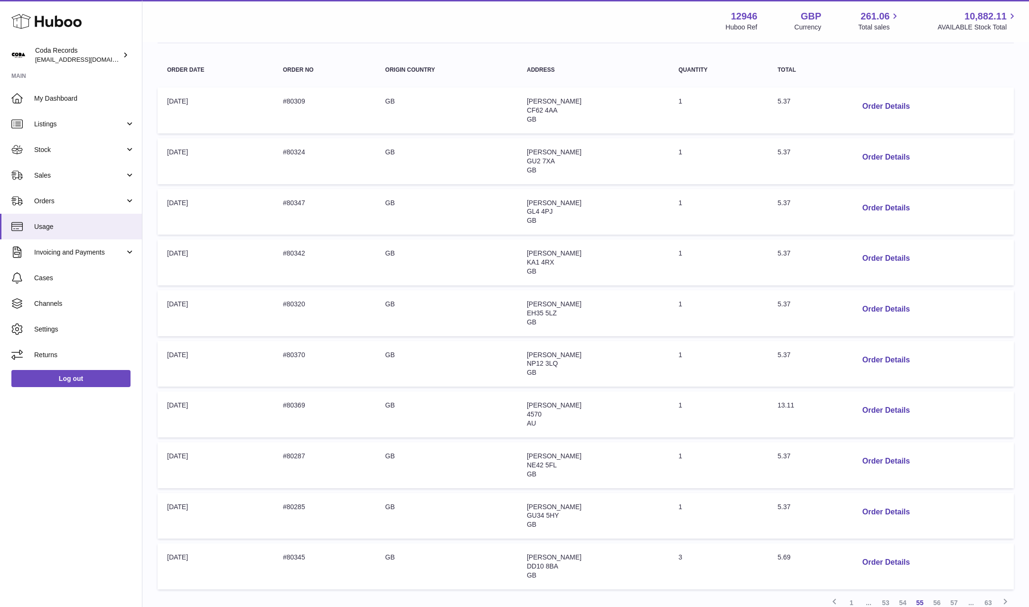
scroll to position [226, 0]
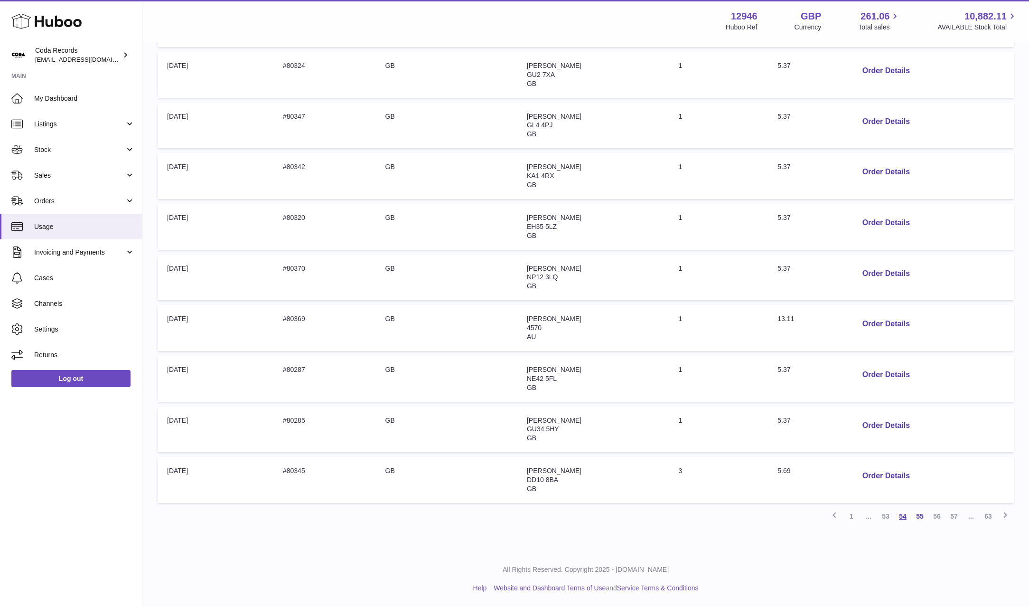
click at [903, 521] on link "54" at bounding box center [902, 515] width 17 height 17
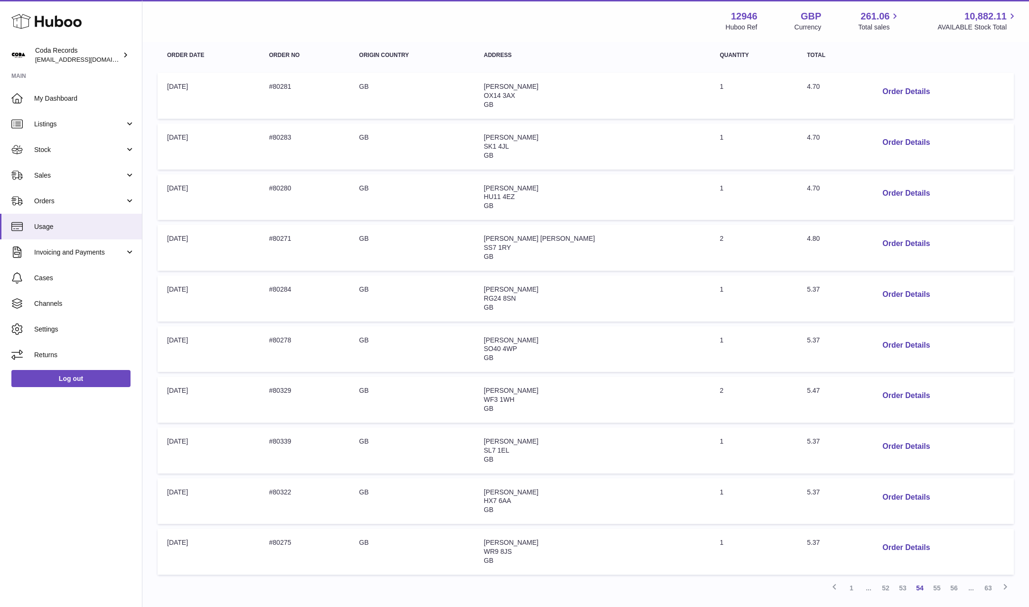
scroll to position [226, 0]
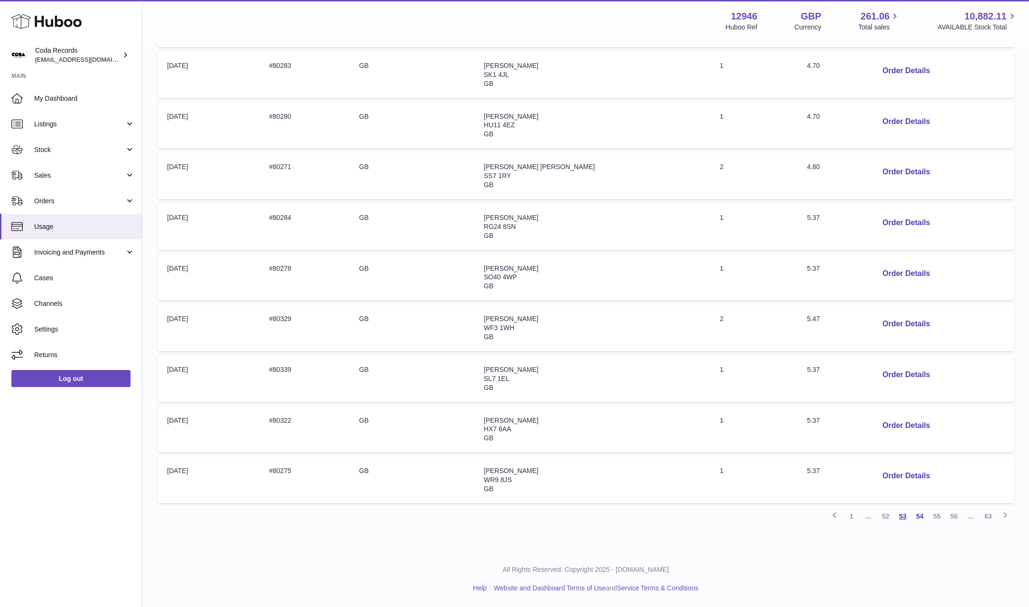
click at [901, 520] on link "53" at bounding box center [902, 515] width 17 height 17
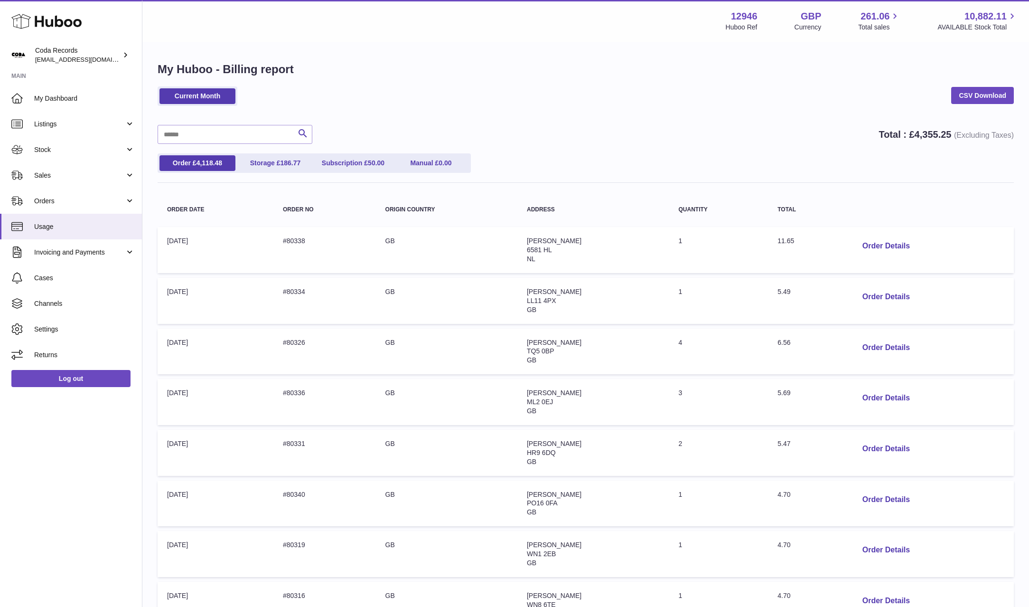
drag, startPoint x: 80, startPoint y: 175, endPoint x: 85, endPoint y: 199, distance: 24.7
click at [80, 176] on span "Sales" at bounding box center [79, 175] width 91 height 9
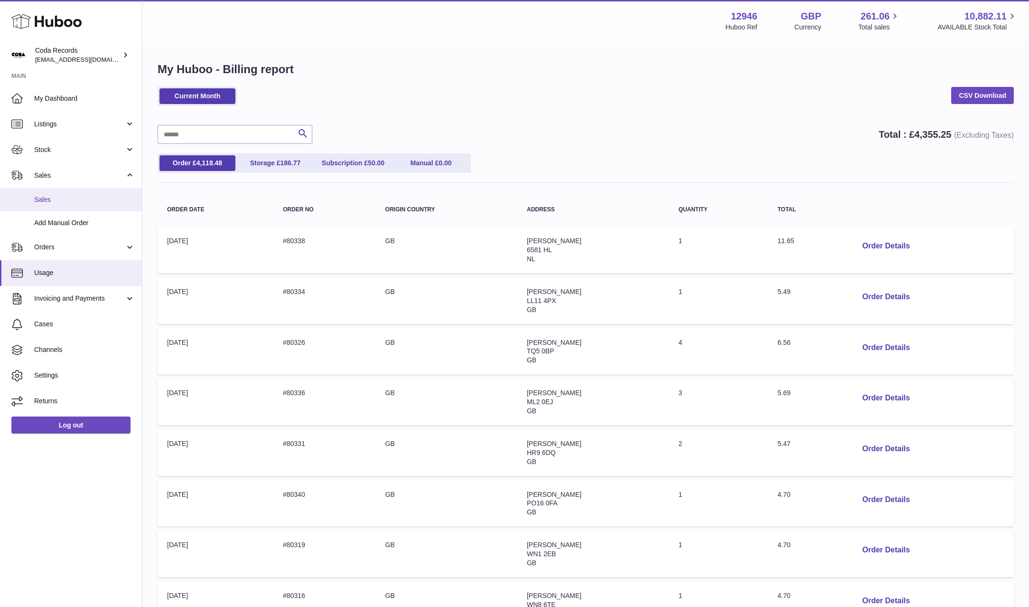
drag, startPoint x: 87, startPoint y: 206, endPoint x: 270, endPoint y: 216, distance: 183.0
click at [87, 206] on link "Sales" at bounding box center [71, 199] width 142 height 23
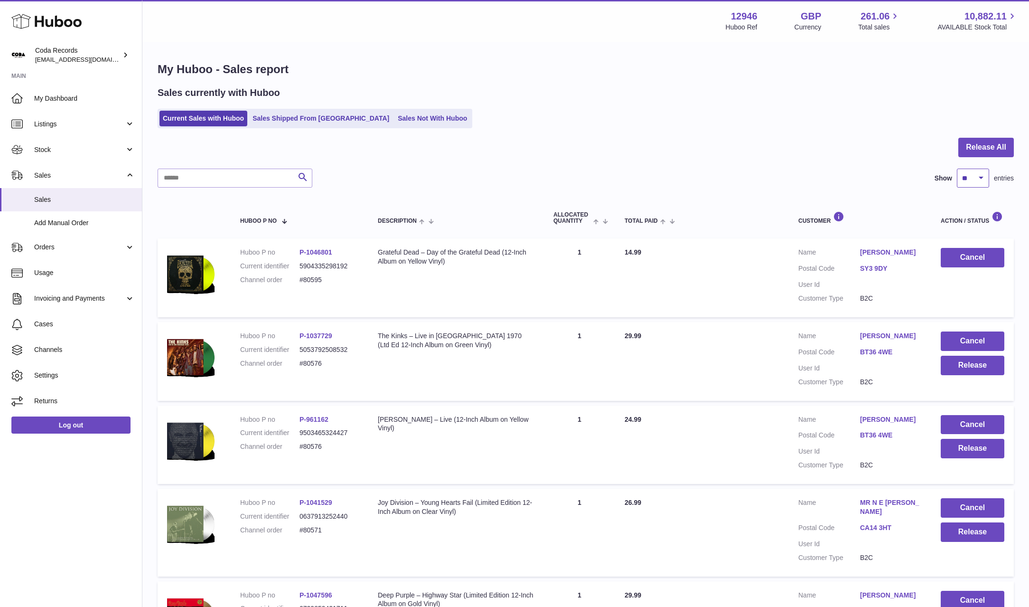
click at [976, 179] on select "** ** ** ***" at bounding box center [973, 178] width 32 height 19
select select "***"
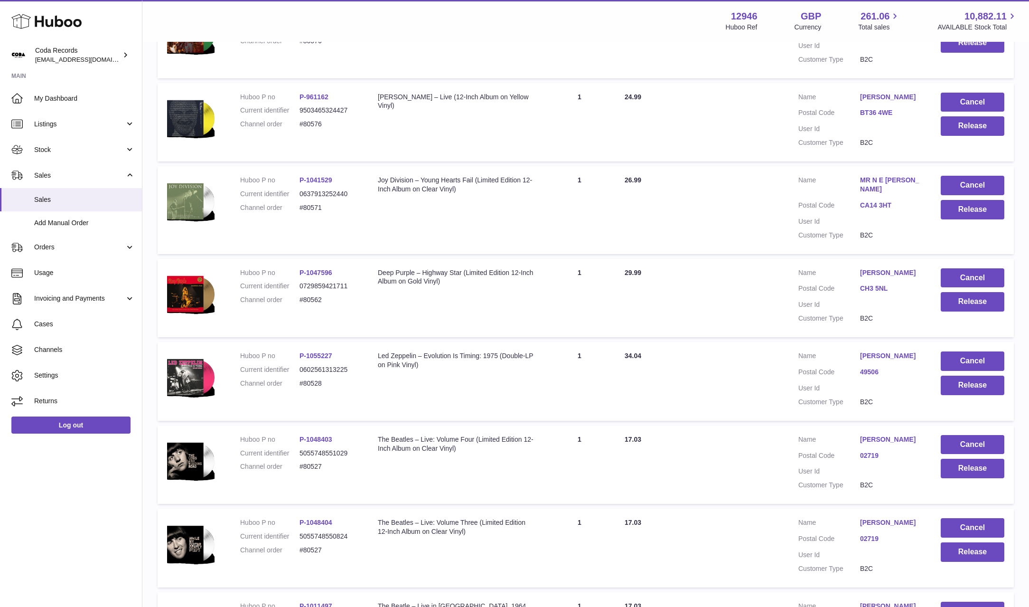
scroll to position [406, 0]
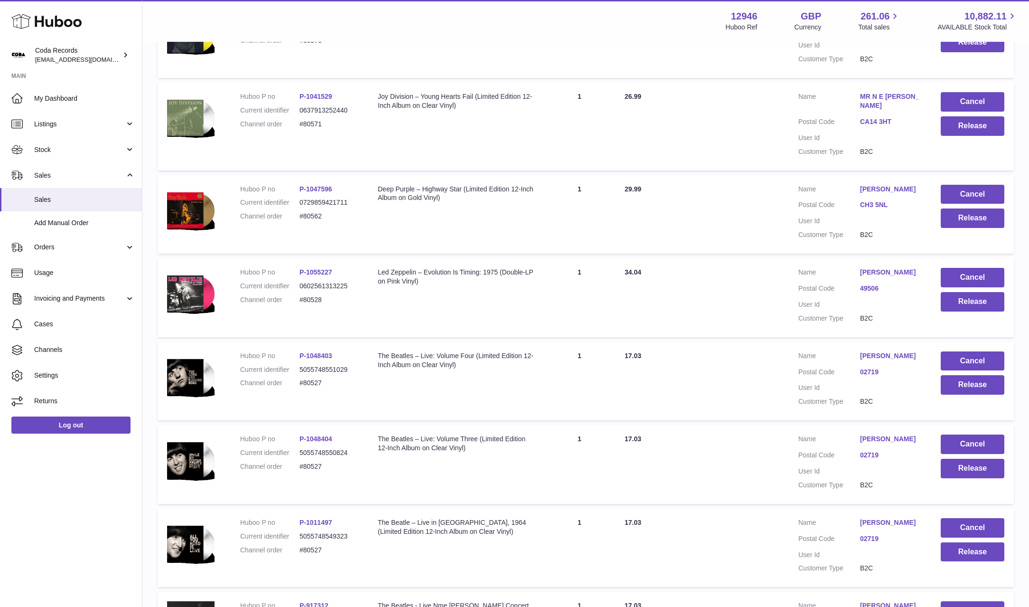
click at [884, 351] on link "[PERSON_NAME]" at bounding box center [891, 355] width 62 height 9
click at [806, 361] on div at bounding box center [514, 303] width 1029 height 607
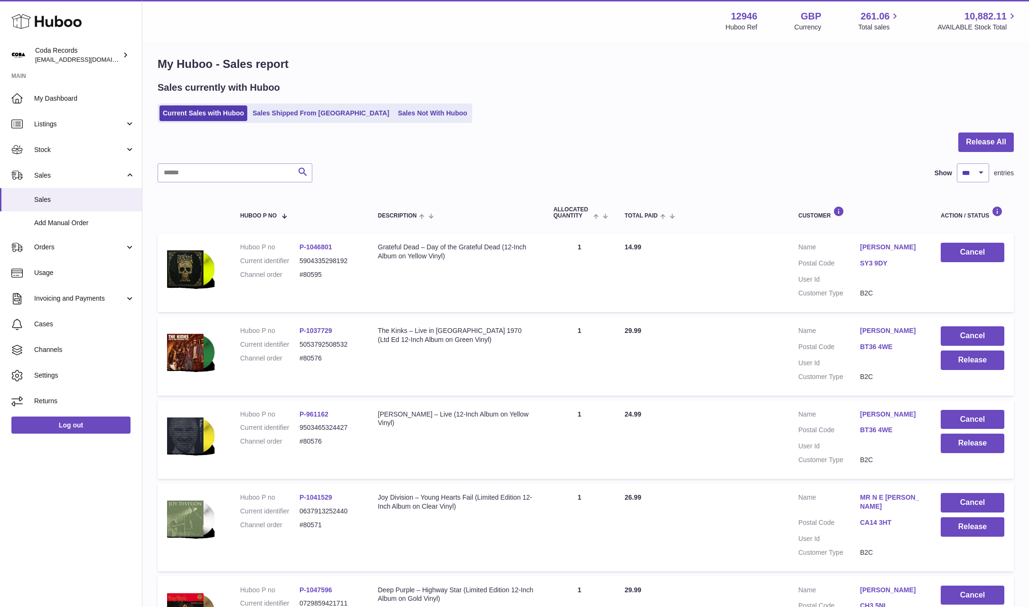
scroll to position [0, 0]
